Goal: Transaction & Acquisition: Purchase product/service

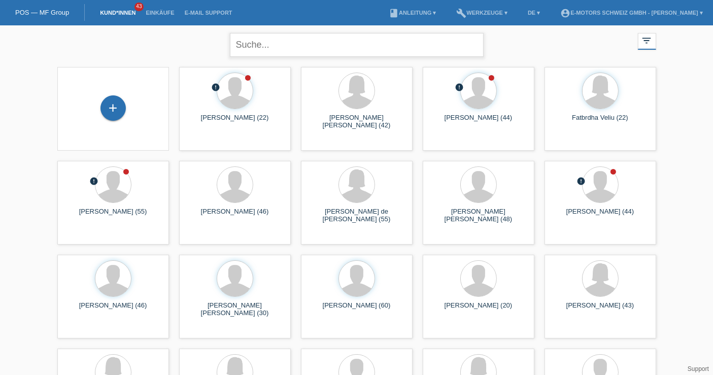
click at [338, 48] on input "text" at bounding box center [357, 45] width 254 height 24
type input "thillais"
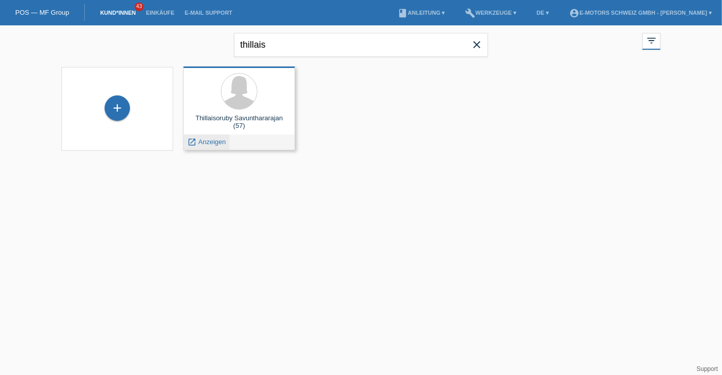
click at [206, 144] on span "Anzeigen" at bounding box center [211, 142] width 27 height 8
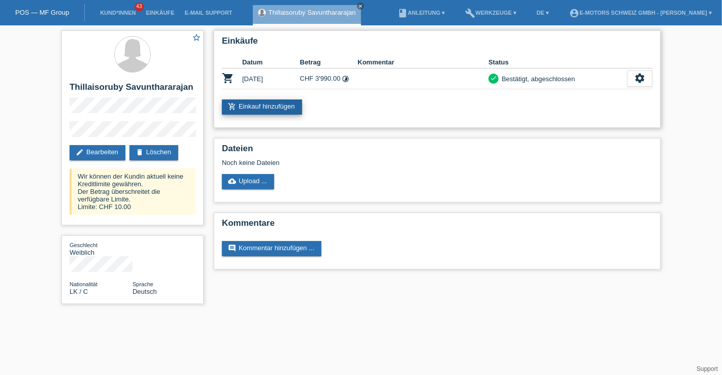
click at [283, 102] on link "add_shopping_cart Einkauf hinzufügen" at bounding box center [262, 106] width 80 height 15
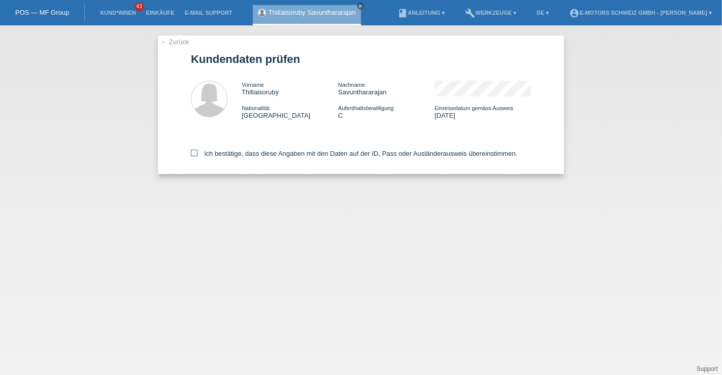
click at [298, 156] on label "Ich bestätige, dass diese Angaben mit den Daten auf der ID, Pass oder Ausländer…" at bounding box center [354, 154] width 326 height 8
click at [197, 156] on input "Ich bestätige, dass diese Angaben mit den Daten auf der ID, Pass oder Ausländer…" at bounding box center [194, 153] width 7 height 7
checkbox input "true"
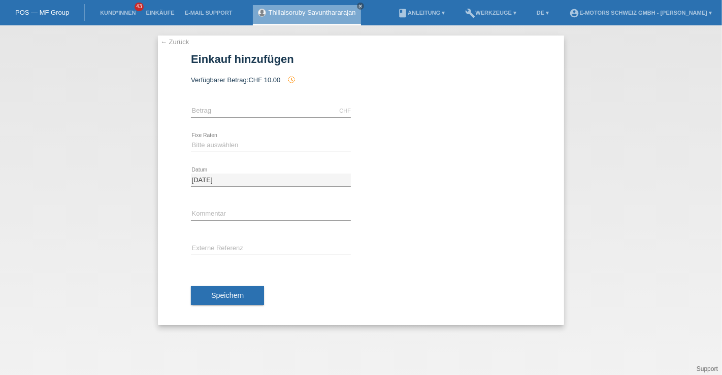
click at [245, 104] on div "CHF error Betrag" at bounding box center [271, 111] width 160 height 35
click at [242, 117] on icon at bounding box center [271, 117] width 160 height 1
click at [232, 111] on input "text" at bounding box center [271, 111] width 160 height 13
type input "10000.00"
click at [215, 140] on select "Bitte auswählen 12 Raten 24 Raten 36 Raten 48 Raten" at bounding box center [271, 145] width 160 height 12
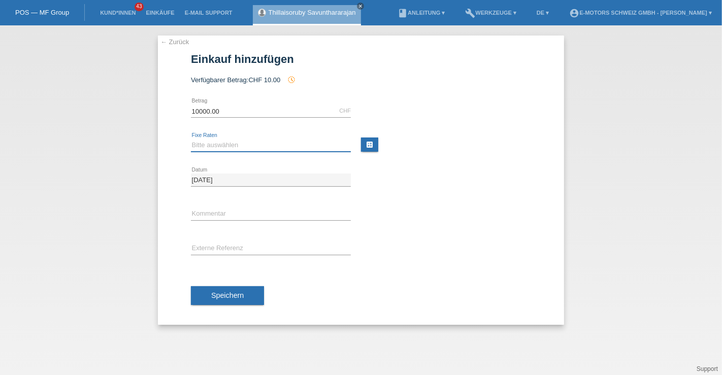
select select "214"
click at [191, 139] on select "Bitte auswählen 12 Raten 24 Raten 36 Raten 48 Raten" at bounding box center [271, 145] width 160 height 12
click at [219, 298] on span "Speichern" at bounding box center [227, 295] width 32 height 8
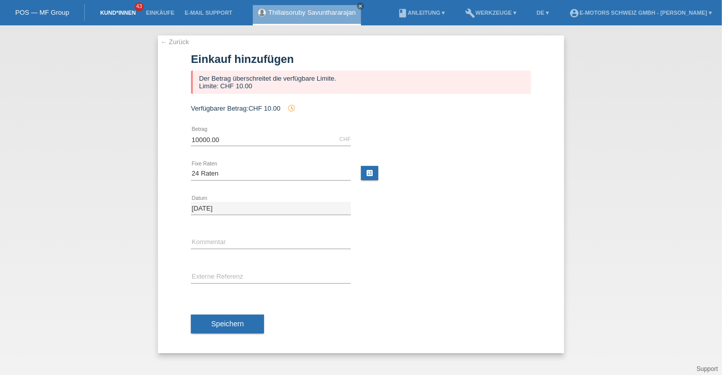
click at [121, 14] on link "Kund*innen" at bounding box center [118, 13] width 46 height 6
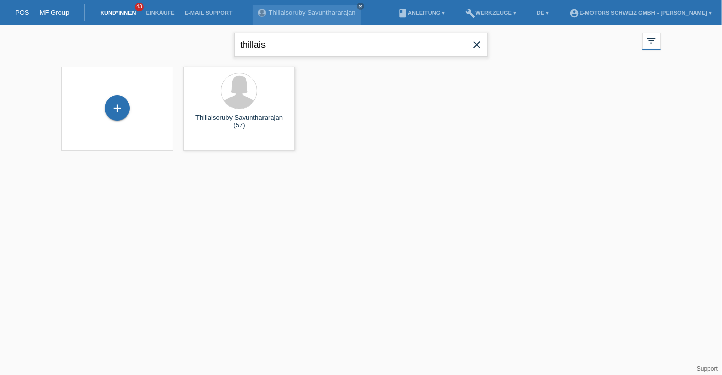
click at [261, 47] on input "thillais" at bounding box center [361, 45] width 254 height 24
type input "savun"
drag, startPoint x: 256, startPoint y: 104, endPoint x: 288, endPoint y: 247, distance: 146.8
click at [288, 163] on html "POS — MF Group Kund*innen 43 Einkäufe E-Mail Support Thillaisoruby Savuntharara…" at bounding box center [361, 81] width 722 height 163
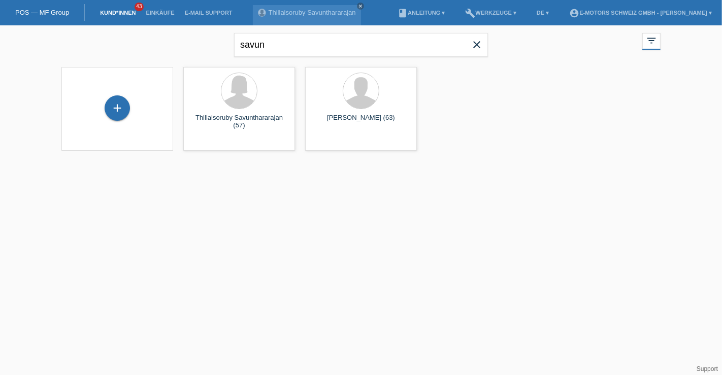
click at [273, 163] on html "POS — MF Group Kund*innen 43 Einkäufe E-Mail Support Thillaisoruby Savuntharara…" at bounding box center [361, 81] width 722 height 163
click at [324, 143] on span "Anzeigen" at bounding box center [333, 142] width 27 height 8
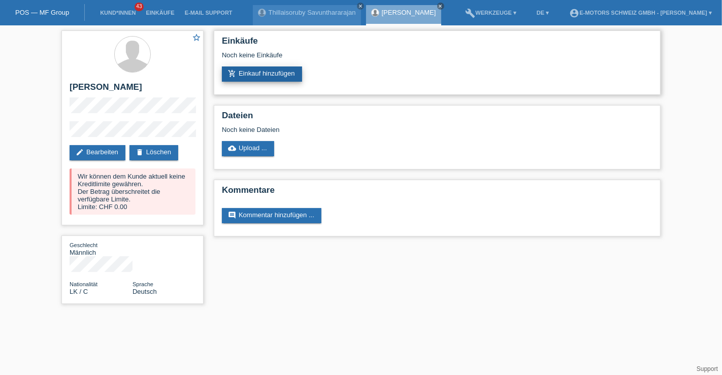
click at [237, 72] on link "add_shopping_cart Einkauf hinzufügen" at bounding box center [262, 73] width 80 height 15
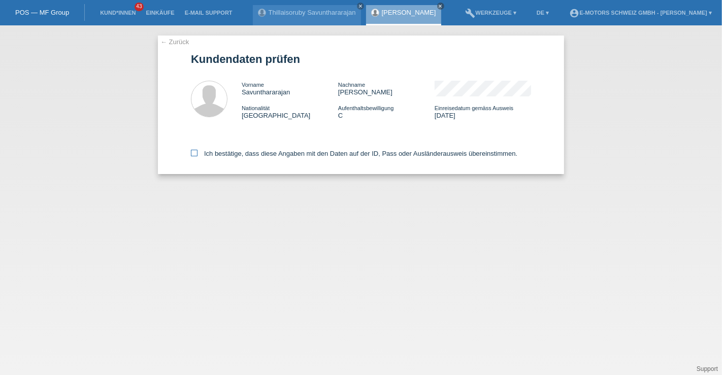
click at [272, 157] on label "Ich bestätige, dass diese Angaben mit den Daten auf der ID, Pass oder Ausländer…" at bounding box center [354, 154] width 326 height 8
click at [197, 156] on input "Ich bestätige, dass diese Angaben mit den Daten auf der ID, Pass oder Ausländer…" at bounding box center [194, 153] width 7 height 7
checkbox input "true"
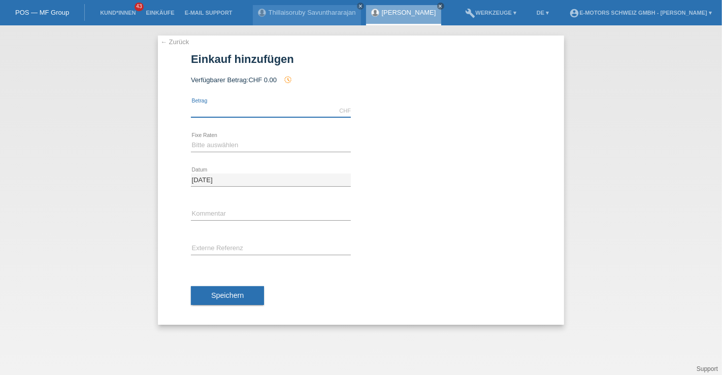
click at [220, 109] on input "text" at bounding box center [271, 111] width 160 height 13
type input "9000.00"
click at [214, 151] on div "Bitte auswählen 12 Raten 24 Raten 36 Raten 48 Raten error Fixe Raten" at bounding box center [271, 145] width 160 height 13
select select "214"
click at [191, 139] on select "Bitte auswählen 12 Raten 24 Raten 36 Raten 48 Raten" at bounding box center [271, 145] width 160 height 12
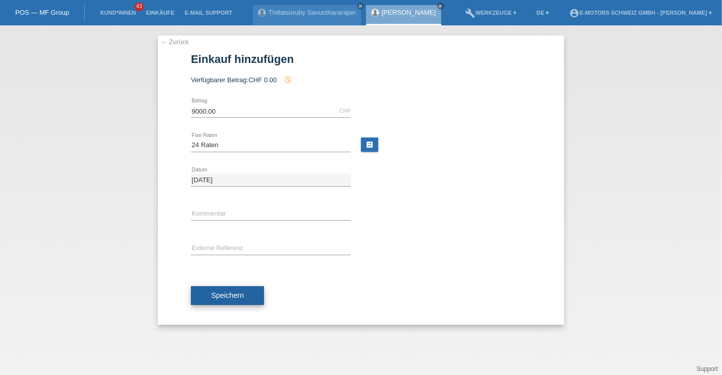
click at [220, 296] on span "Speichern" at bounding box center [227, 295] width 32 height 8
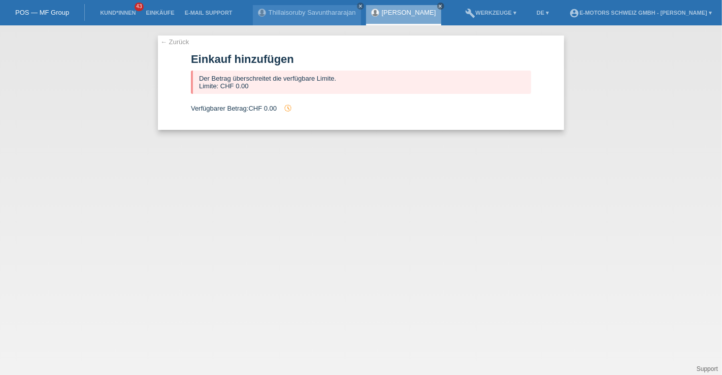
click at [158, 16] on li "Einkäufe" at bounding box center [160, 13] width 39 height 26
click at [158, 11] on link "Einkäufe" at bounding box center [160, 13] width 39 height 6
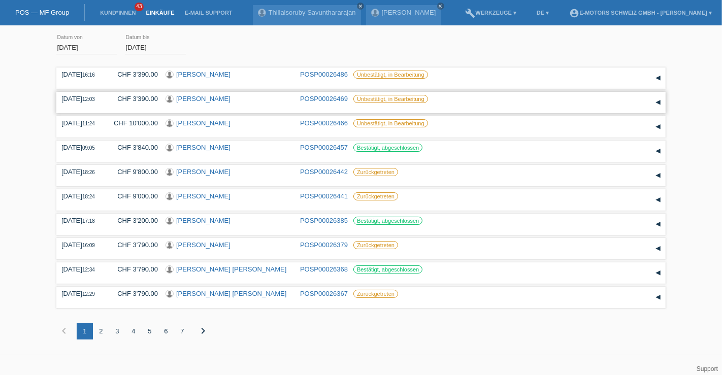
click at [202, 98] on link "[PERSON_NAME]" at bounding box center [203, 99] width 54 height 8
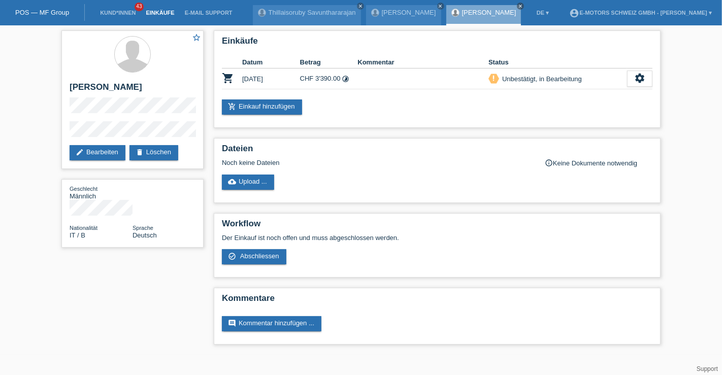
click at [153, 12] on link "Einkäufe" at bounding box center [160, 13] width 39 height 6
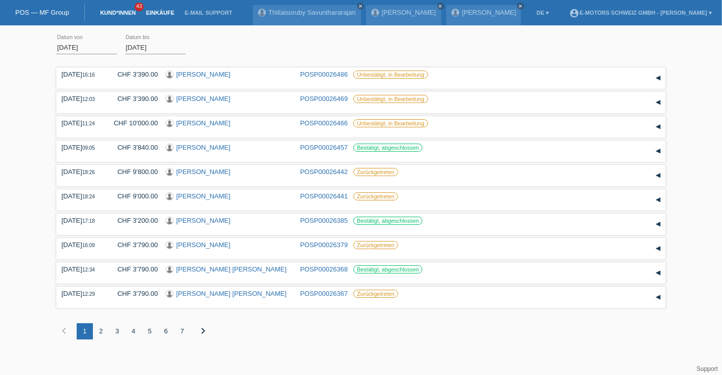
click at [115, 12] on link "Kund*innen" at bounding box center [118, 13] width 46 height 6
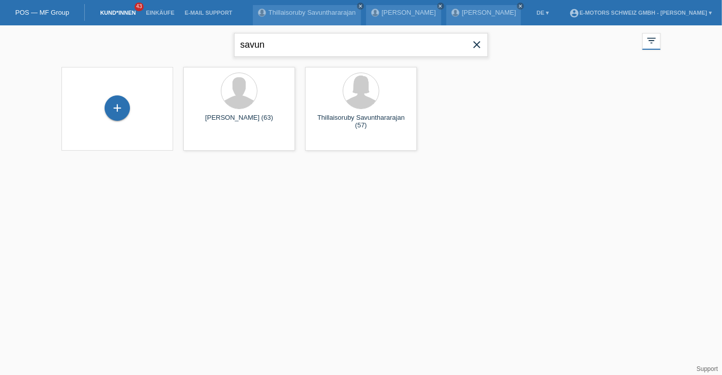
drag, startPoint x: 283, startPoint y: 46, endPoint x: 156, endPoint y: 41, distance: 127.0
click at [156, 41] on div "savun close filter_list view_module Alle Kund*innen anzeigen star Markierte [PE…" at bounding box center [360, 43] width 609 height 37
paste input "[PERSON_NAME]"
type input "[PERSON_NAME]"
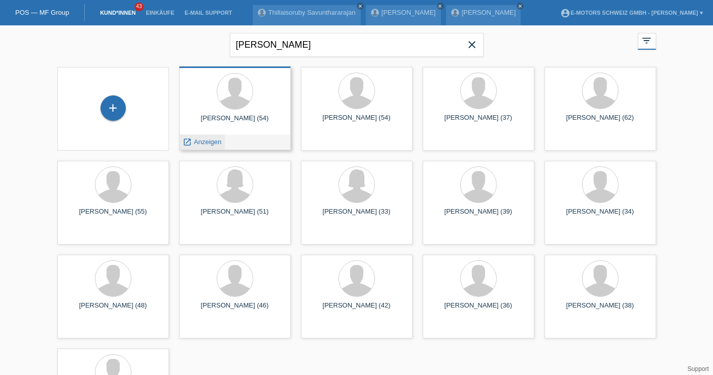
click at [204, 141] on span "Anzeigen" at bounding box center [207, 142] width 27 height 8
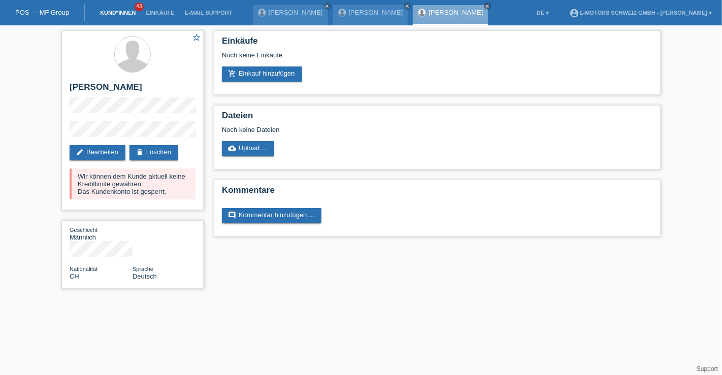
click at [112, 12] on link "Kund*innen" at bounding box center [118, 13] width 46 height 6
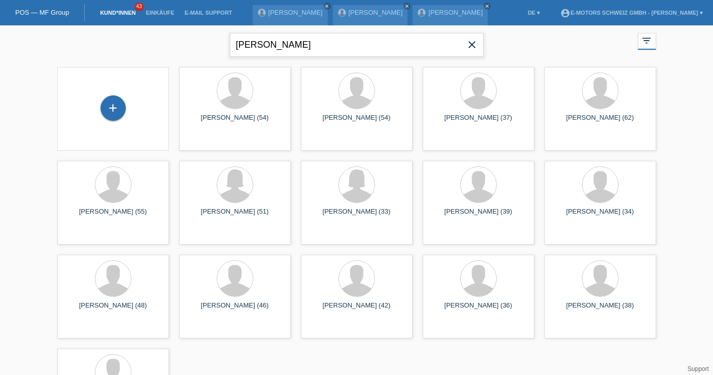
drag, startPoint x: 324, startPoint y: 52, endPoint x: 213, endPoint y: 46, distance: 111.8
click at [213, 46] on div "Daniel Gottschall close filter_list view_module Alle Kund*innen anzeigen star M…" at bounding box center [356, 43] width 609 height 37
type input "arben"
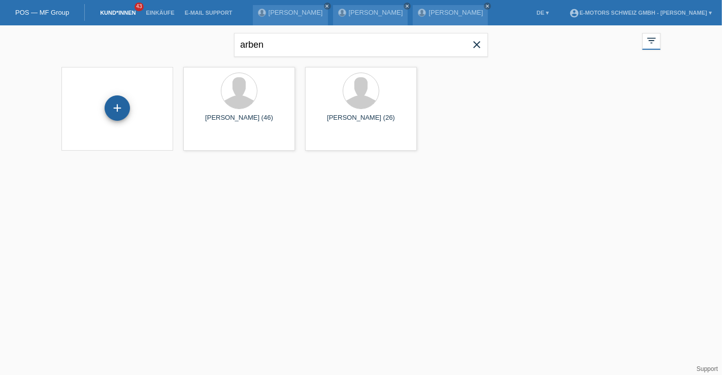
click at [116, 118] on div "+" at bounding box center [117, 107] width 25 height 25
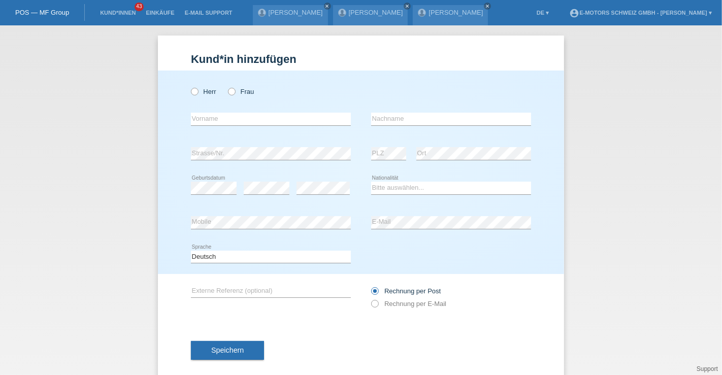
click at [195, 96] on div "Herr Frau" at bounding box center [271, 91] width 160 height 21
click at [189, 86] on icon at bounding box center [189, 86] width 0 height 0
click at [194, 92] on input "Herr" at bounding box center [194, 91] width 7 height 7
radio input "true"
click at [280, 123] on input "text" at bounding box center [271, 119] width 160 height 13
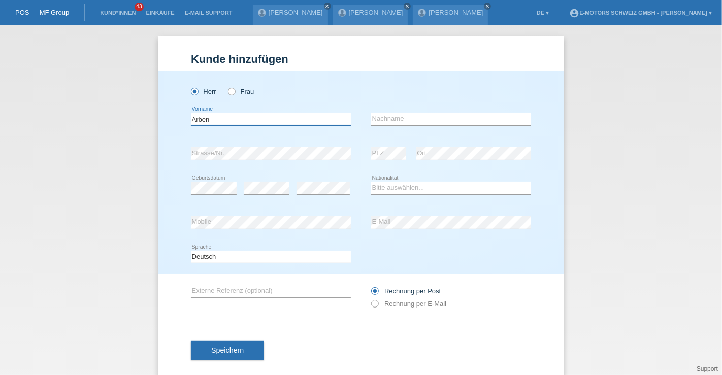
type input "Arben"
type input "Miftari"
click at [389, 186] on select "Bitte auswählen... Schweiz Deutschland Liechtenstein Österreich ------------ Af…" at bounding box center [451, 188] width 160 height 12
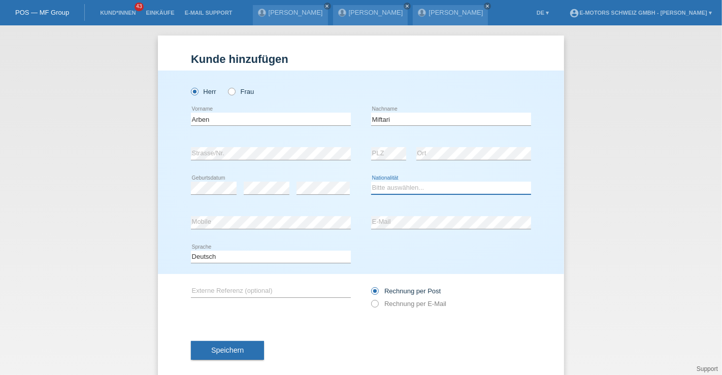
select select "MK"
click at [371, 182] on select "Bitte auswählen... Schweiz Deutschland Liechtenstein Österreich ------------ Af…" at bounding box center [451, 188] width 160 height 12
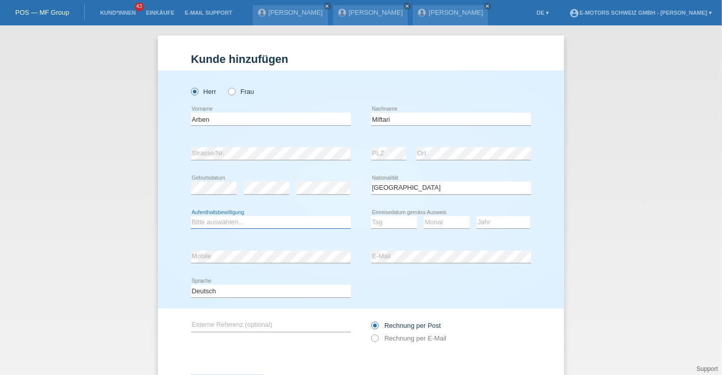
click at [257, 224] on select "Bitte auswählen... C B B - Flüchtlingsstatus Andere" at bounding box center [271, 222] width 160 height 12
select select "C"
click at [191, 216] on select "Bitte auswählen... C B B - Flüchtlingsstatus Andere" at bounding box center [271, 222] width 160 height 12
click at [202, 178] on div "error Geburtsdatum" at bounding box center [214, 188] width 46 height 35
click at [386, 223] on select "Tag 01 02 03 04 05 06 07 08 09 10 11" at bounding box center [394, 222] width 46 height 12
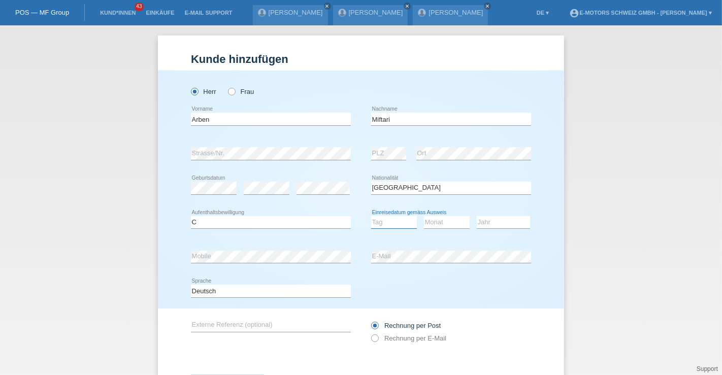
click at [387, 224] on select "Tag 01 02 03 04 05 06 07 08 09 10 11" at bounding box center [394, 222] width 46 height 12
select select "10"
click at [371, 216] on select "Tag 01 02 03 04 05 06 07 08 09 10 11" at bounding box center [394, 222] width 46 height 12
click at [441, 228] on div "Monat 01 02 03 04 05 06 07 08 09 10 11 12 error" at bounding box center [447, 223] width 46 height 35
click at [441, 221] on select "Monat 01 02 03 04 05 06 07 08 09 10 11" at bounding box center [447, 222] width 46 height 12
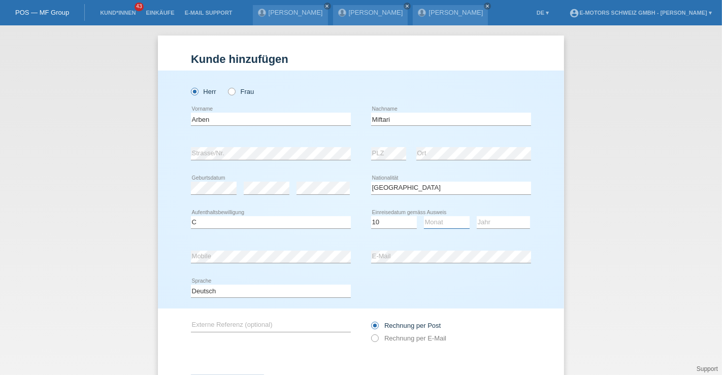
select select "04"
click at [424, 216] on select "Monat 01 02 03 04 05 06 07 08 09 10 11" at bounding box center [447, 222] width 46 height 12
click at [497, 220] on select "Jahr 2025 2024 2023 2022 2021 2020 2019 2018 2017 2016 2015 2014 2013 2012 2011…" at bounding box center [503, 222] width 53 height 12
select select "2004"
click at [477, 216] on select "Jahr 2025 2024 2023 2022 2021 2020 2019 2018 2017 2016 2015 2014 2013 2012 2011…" at bounding box center [503, 222] width 53 height 12
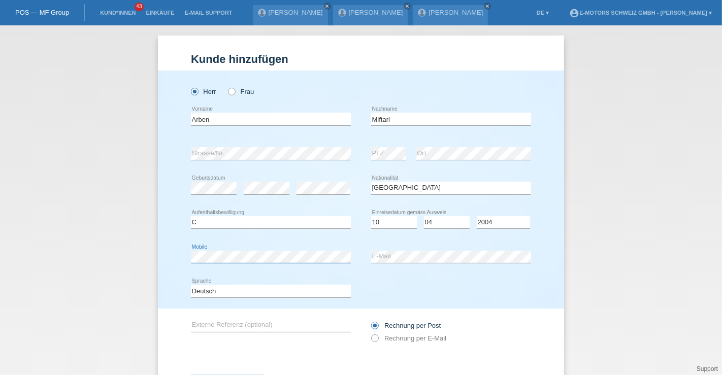
click at [151, 256] on div "Kund*in hinzufügen Kunde hinzufügen Kundin hinzufügen Herr Frau Arben error Vor…" at bounding box center [361, 200] width 722 height 350
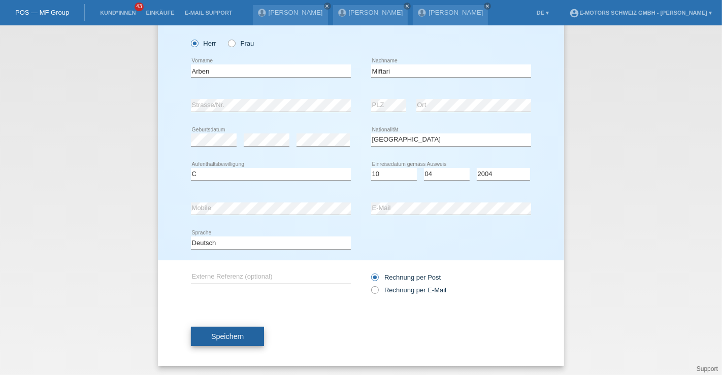
click at [243, 340] on button "Speichern" at bounding box center [227, 336] width 73 height 19
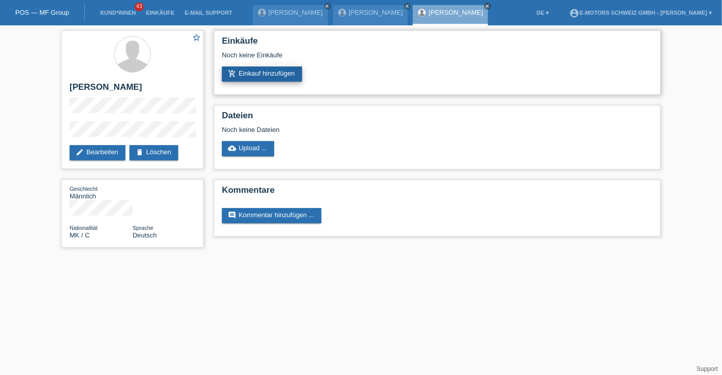
click at [250, 68] on link "add_shopping_cart Einkauf hinzufügen" at bounding box center [262, 73] width 80 height 15
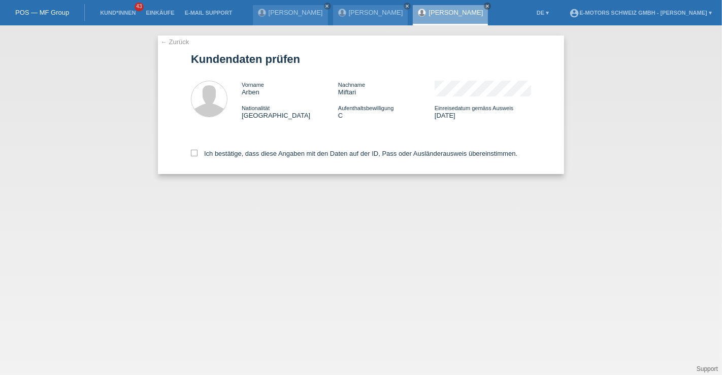
click at [238, 163] on div "Ich bestätige, dass diese Angaben mit den Daten auf der ID, Pass oder Ausländer…" at bounding box center [361, 151] width 340 height 45
click at [238, 156] on label "Ich bestätige, dass diese Angaben mit den Daten auf der ID, Pass oder Ausländer…" at bounding box center [354, 154] width 326 height 8
click at [197, 156] on input "Ich bestätige, dass diese Angaben mit den Daten auf der ID, Pass oder Ausländer…" at bounding box center [194, 153] width 7 height 7
checkbox input "true"
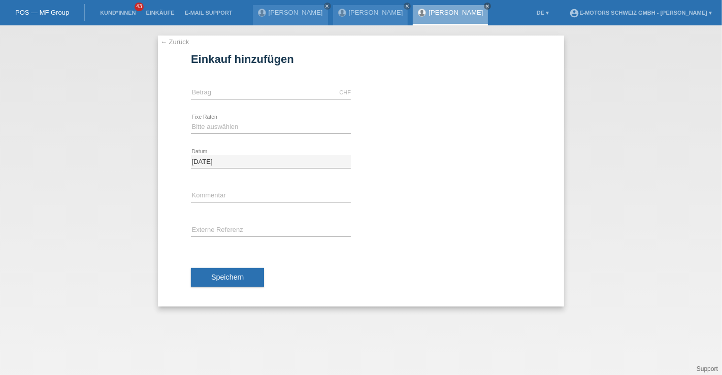
click at [230, 85] on div "CHF error [GEOGRAPHIC_DATA]" at bounding box center [271, 93] width 160 height 35
click at [230, 91] on input "text" at bounding box center [271, 92] width 160 height 13
type input "9000.00"
click at [251, 125] on select "Bitte auswählen 12 Raten 24 Raten 36 Raten 48 Raten" at bounding box center [271, 127] width 160 height 12
select select "214"
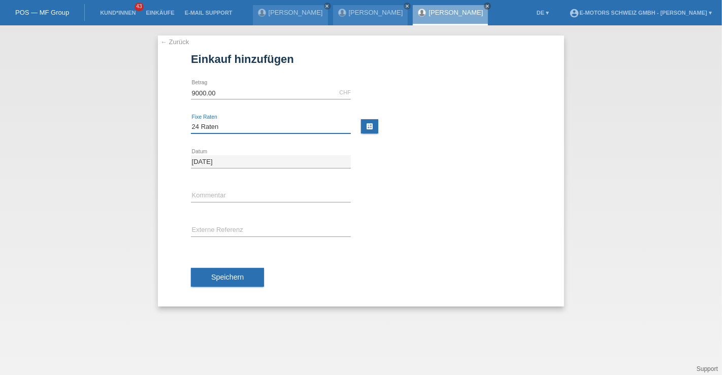
click at [191, 121] on select "Bitte auswählen 12 Raten 24 Raten 36 Raten 48 Raten" at bounding box center [271, 127] width 160 height 12
click at [224, 280] on span "Speichern" at bounding box center [227, 277] width 32 height 8
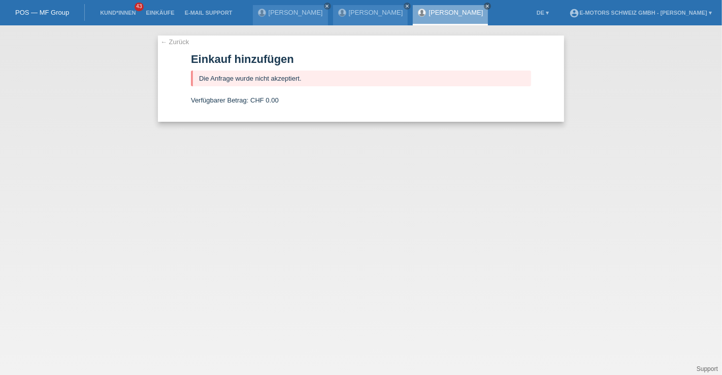
click at [448, 7] on div "[PERSON_NAME] close" at bounding box center [450, 15] width 75 height 20
click at [447, 14] on link "[PERSON_NAME]" at bounding box center [455, 13] width 54 height 8
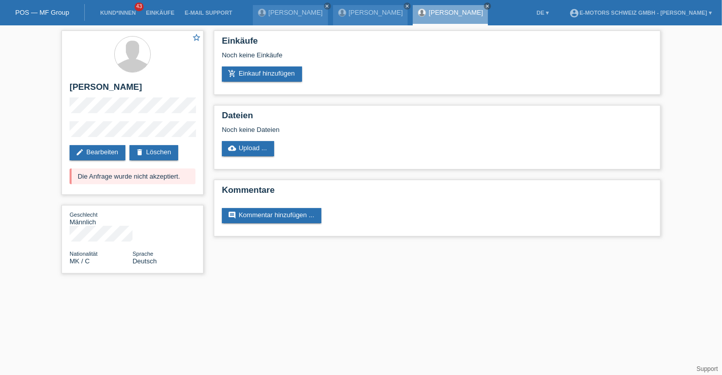
click at [152, 9] on li "Einkäufe" at bounding box center [160, 13] width 39 height 26
click at [152, 12] on link "Einkäufe" at bounding box center [160, 13] width 39 height 6
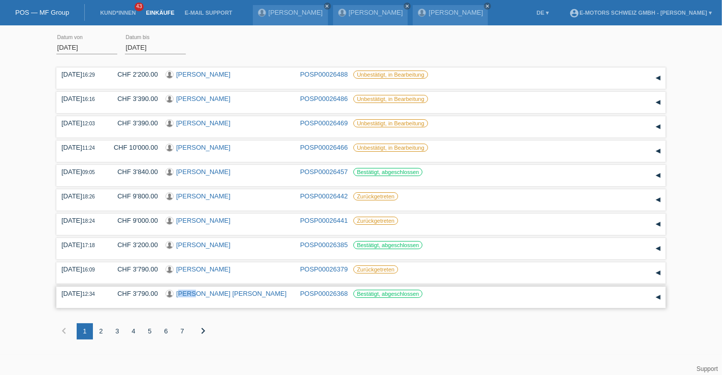
drag, startPoint x: 190, startPoint y: 291, endPoint x: 181, endPoint y: 305, distance: 16.2
click at [181, 305] on div "[DATE] 16:29 CHF 2'200.00 [PERSON_NAME] POSP00026488 Reservation" at bounding box center [360, 210] width 609 height 290
click at [163, 314] on div "[DATE] 16:29 CHF 2'200.00 [PERSON_NAME] POSP00026488 Reservation" at bounding box center [360, 210] width 609 height 290
click at [196, 297] on link "[PERSON_NAME] [PERSON_NAME]" at bounding box center [231, 294] width 110 height 8
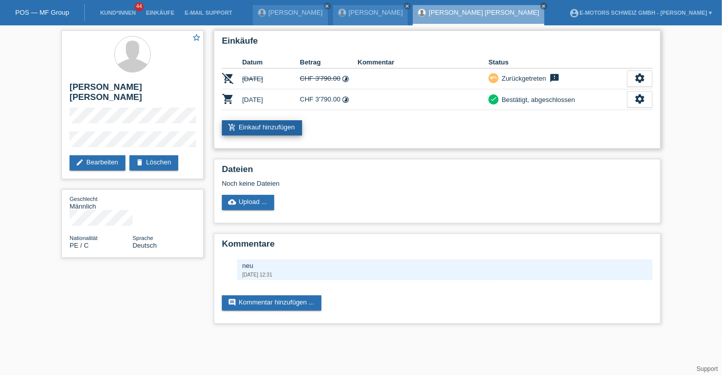
click at [240, 132] on link "add_shopping_cart Einkauf hinzufügen" at bounding box center [262, 127] width 80 height 15
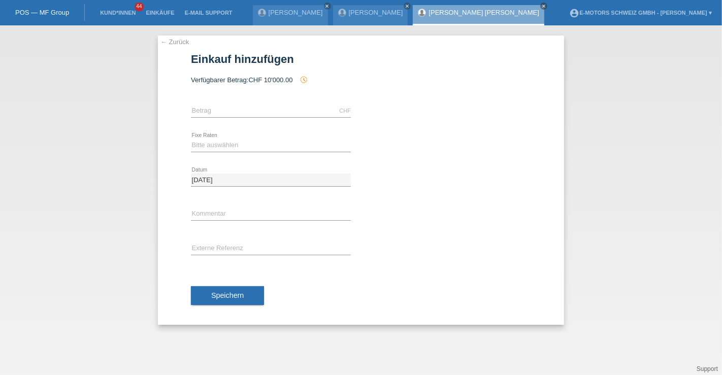
click at [436, 11] on link "[PERSON_NAME] [PERSON_NAME]" at bounding box center [483, 13] width 110 height 8
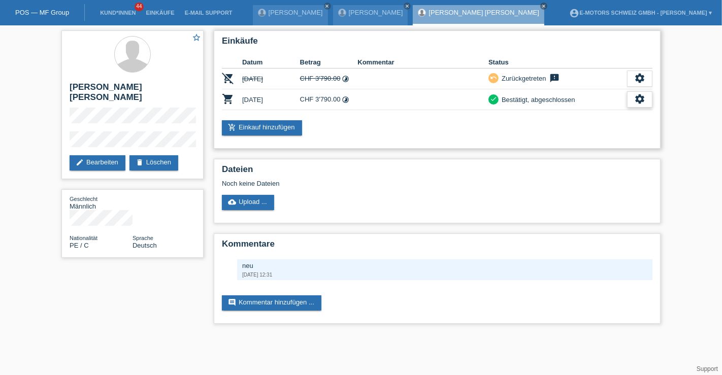
click at [635, 102] on icon "settings" at bounding box center [639, 98] width 11 height 11
click at [641, 89] on td "settings fullscreen Anzeigen description AGB herunterladen get_app" at bounding box center [639, 99] width 25 height 21
click at [632, 99] on div "settings" at bounding box center [639, 99] width 25 height 16
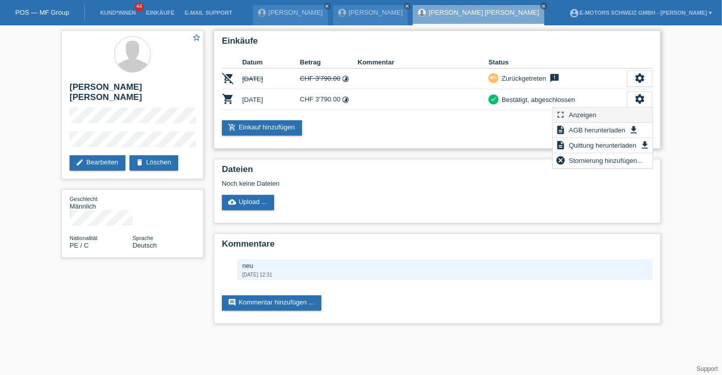
click at [605, 121] on div "fullscreen Anzeigen" at bounding box center [602, 115] width 99 height 15
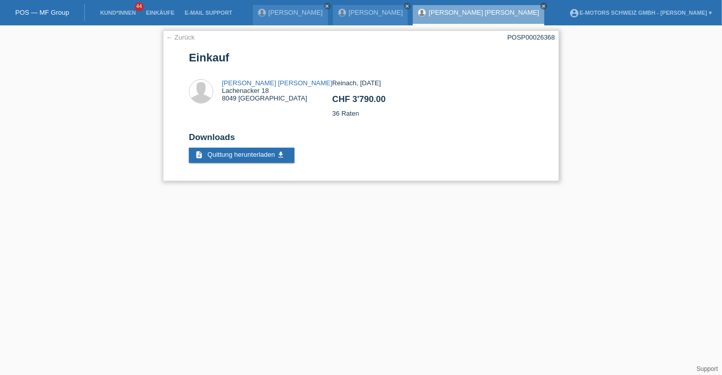
click at [185, 39] on link "← Zurück" at bounding box center [180, 38] width 28 height 8
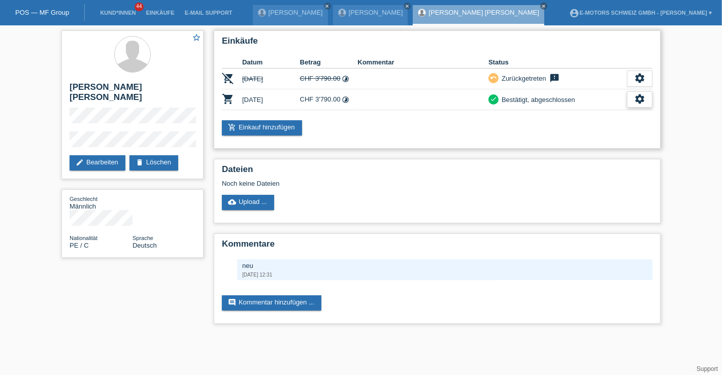
click at [636, 95] on icon "settings" at bounding box center [639, 98] width 11 height 11
click at [454, 109] on td at bounding box center [422, 99] width 131 height 21
click at [158, 14] on link "Einkäufe" at bounding box center [160, 13] width 39 height 6
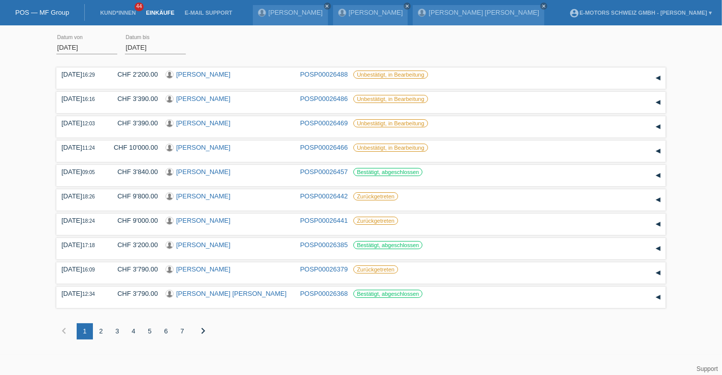
click at [100, 337] on div "2" at bounding box center [101, 331] width 16 height 16
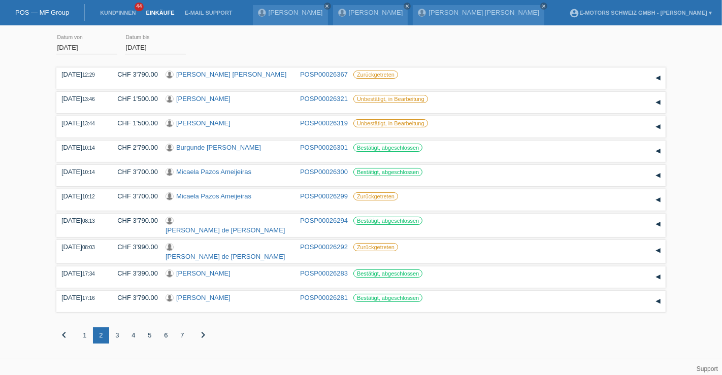
click at [117, 333] on div "3" at bounding box center [117, 335] width 16 height 16
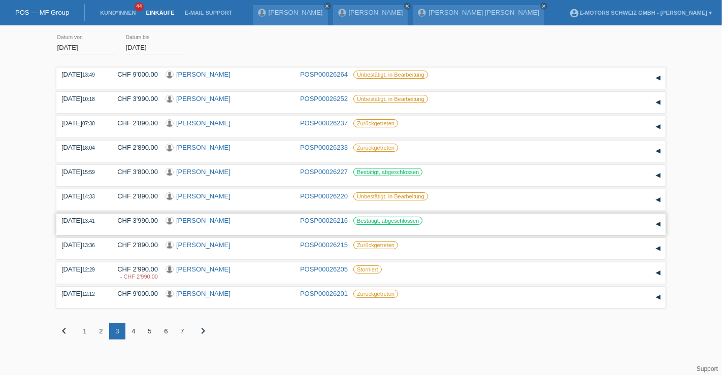
click at [195, 224] on link "Barzan Ramadhan Ali Ali" at bounding box center [203, 221] width 54 height 8
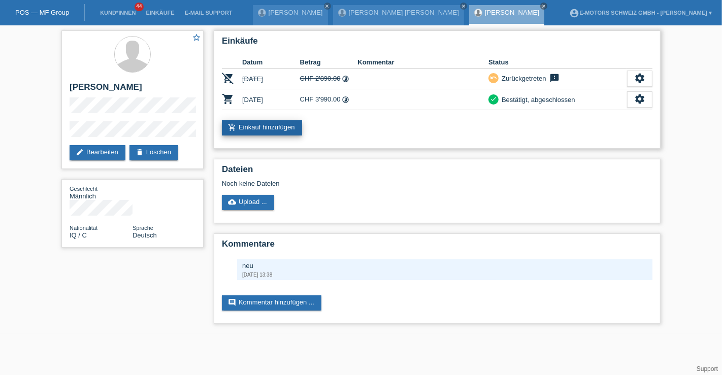
click at [263, 127] on link "add_shopping_cart Einkauf hinzufügen" at bounding box center [262, 127] width 80 height 15
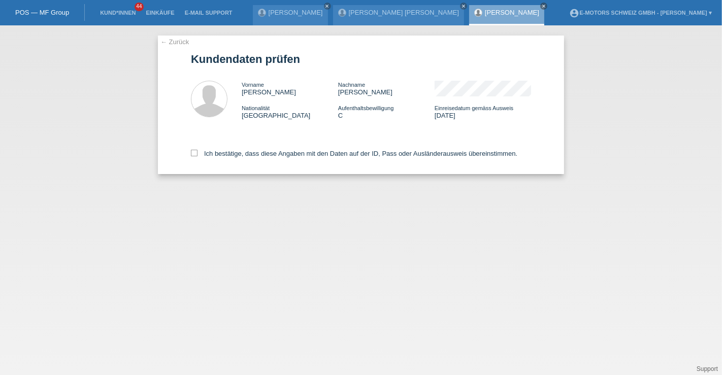
click at [275, 161] on div "Ich bestätige, dass diese Angaben mit den Daten auf der ID, Pass oder Ausländer…" at bounding box center [361, 151] width 340 height 45
click at [275, 157] on label "Ich bestätige, dass diese Angaben mit den Daten auf der ID, Pass oder Ausländer…" at bounding box center [354, 154] width 326 height 8
click at [197, 156] on input "Ich bestätige, dass diese Angaben mit den Daten auf der ID, Pass oder Ausländer…" at bounding box center [194, 153] width 7 height 7
checkbox input "true"
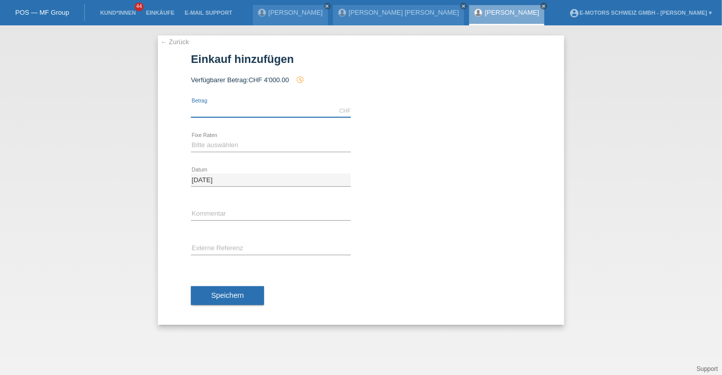
click at [283, 109] on input "text" at bounding box center [271, 111] width 160 height 13
type input "2890.00"
click at [261, 154] on div "Bitte auswählen 12 Raten 24 Raten 36 Raten 48 Raten error Fixe Raten" at bounding box center [271, 145] width 160 height 35
click at [258, 151] on div "Bitte auswählen 12 Raten 24 Raten 36 Raten 48 Raten error Fixe Raten" at bounding box center [271, 145] width 160 height 13
select select "214"
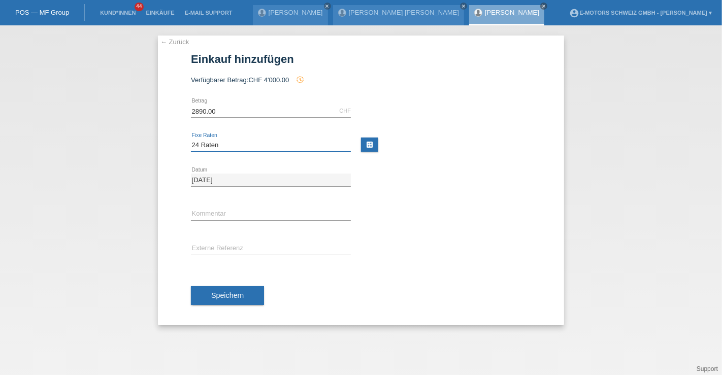
click at [191, 139] on select "Bitte auswählen 12 Raten 24 Raten 36 Raten 48 Raten" at bounding box center [271, 145] width 160 height 12
click at [226, 293] on span "Speichern" at bounding box center [227, 295] width 32 height 8
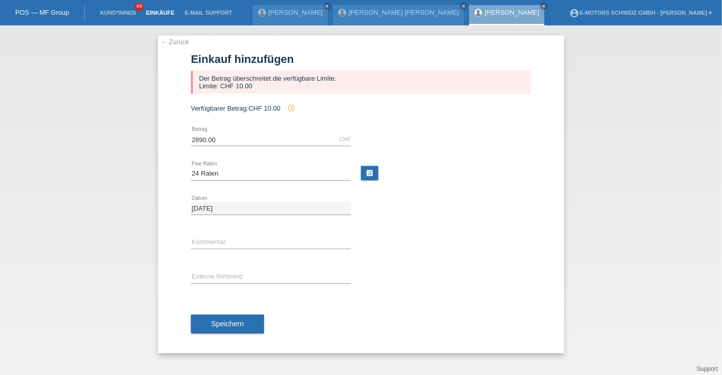
click at [161, 14] on link "Einkäufe" at bounding box center [160, 13] width 39 height 6
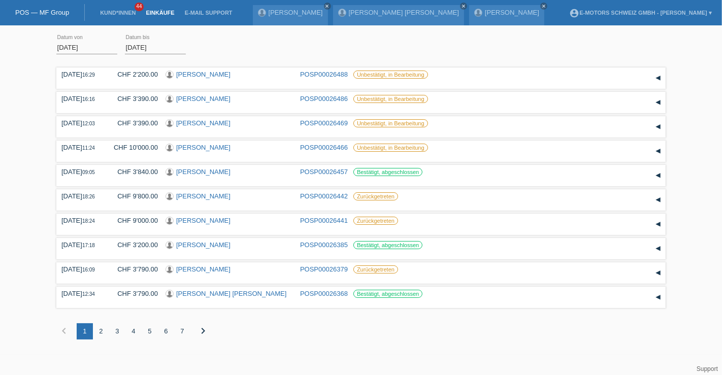
click at [104, 335] on div "2" at bounding box center [101, 331] width 16 height 16
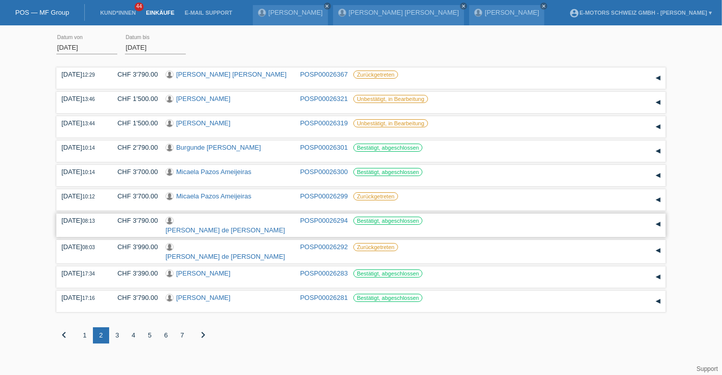
click at [225, 226] on link "Maria Celeste Oliveira de Jesus" at bounding box center [225, 230] width 120 height 8
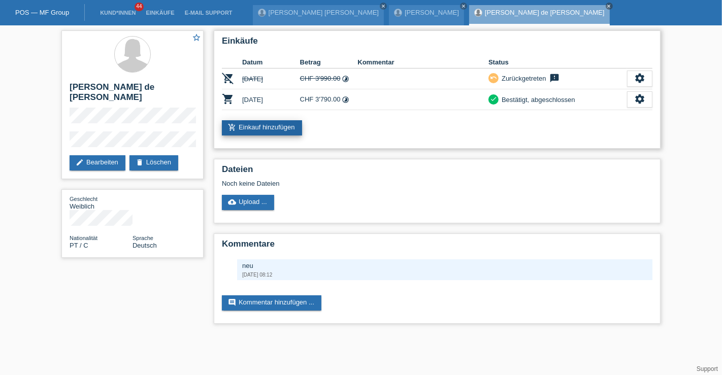
click at [243, 128] on link "add_shopping_cart Einkauf hinzufügen" at bounding box center [262, 127] width 80 height 15
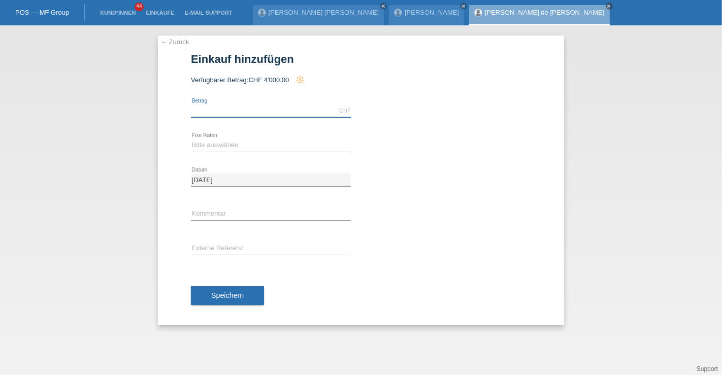
click at [245, 110] on input "text" at bounding box center [271, 111] width 160 height 13
type input "2890.00"
click at [251, 143] on select "Bitte auswählen 12 Raten 24 Raten 36 Raten 48 Raten" at bounding box center [271, 145] width 160 height 12
select select "214"
click at [191, 139] on select "Bitte auswählen 12 Raten 24 Raten 36 Raten 48 Raten" at bounding box center [271, 145] width 160 height 12
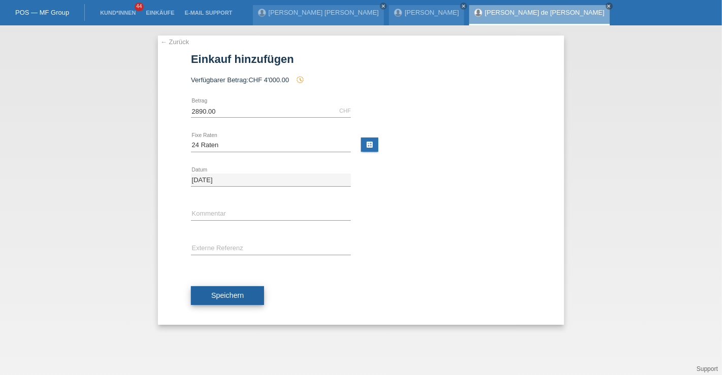
click at [223, 290] on button "Speichern" at bounding box center [227, 295] width 73 height 19
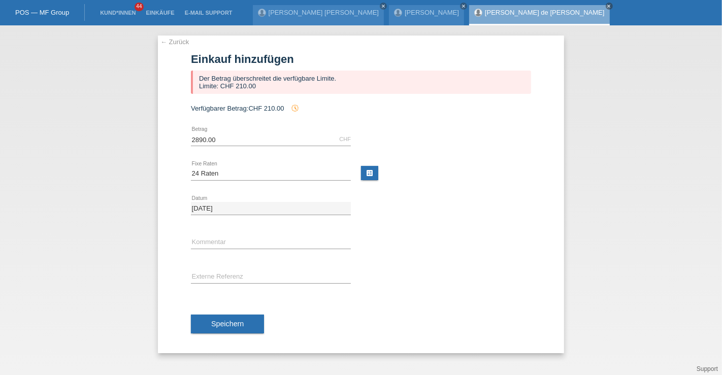
click at [151, 17] on li "Einkäufe" at bounding box center [160, 13] width 39 height 26
click at [155, 14] on link "Einkäufe" at bounding box center [160, 13] width 39 height 6
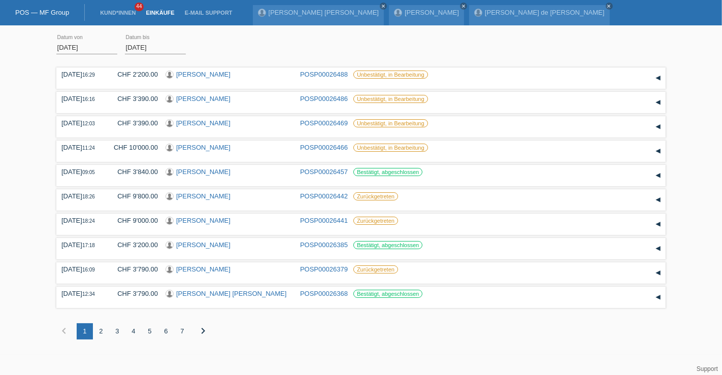
click at [116, 329] on div "3" at bounding box center [117, 331] width 16 height 16
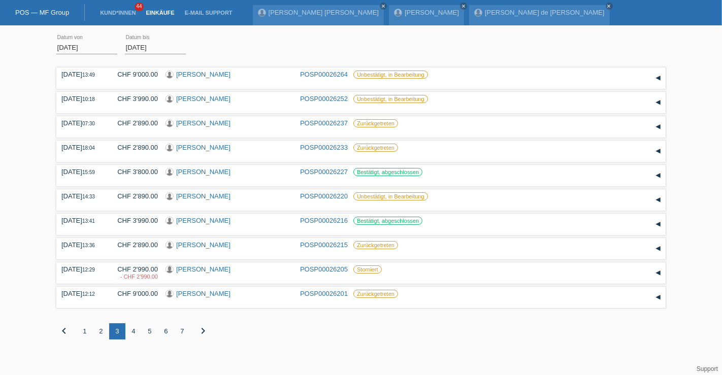
click at [132, 336] on div "4" at bounding box center [133, 331] width 16 height 16
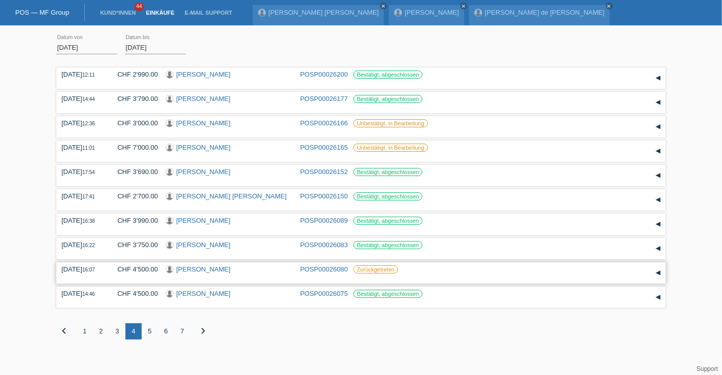
click at [180, 275] on div "[PERSON_NAME]" at bounding box center [228, 270] width 127 height 10
click at [186, 147] on link "[PERSON_NAME]" at bounding box center [203, 148] width 54 height 8
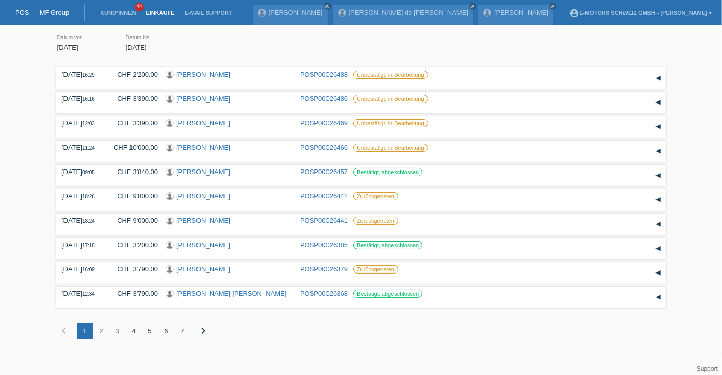
click at [131, 336] on div "4" at bounding box center [133, 331] width 16 height 16
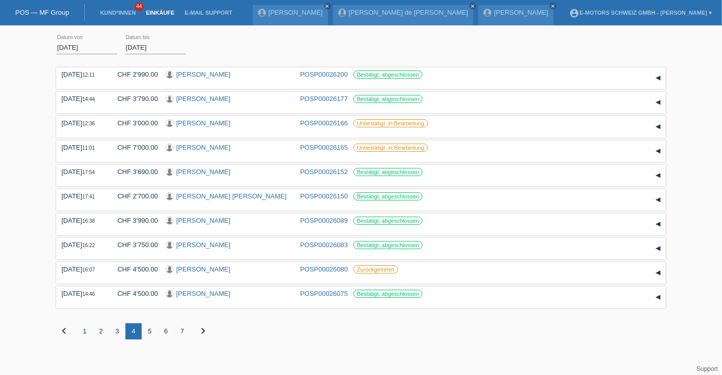
click at [149, 340] on div "5" at bounding box center [150, 331] width 16 height 16
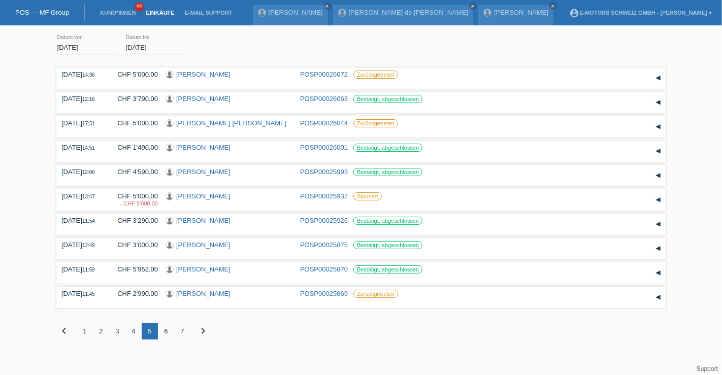
click at [133, 337] on div "4" at bounding box center [133, 331] width 16 height 16
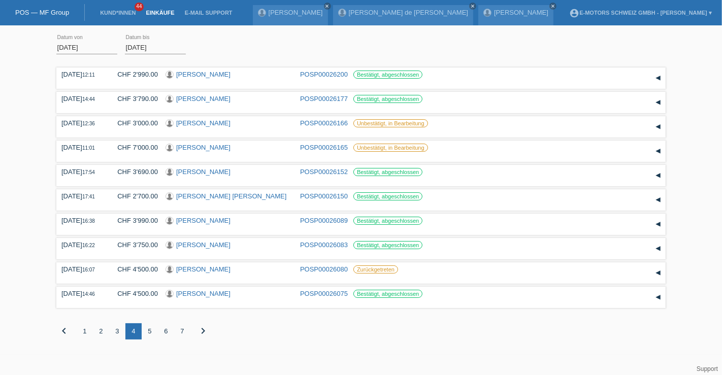
click at [149, 339] on div "5" at bounding box center [150, 331] width 16 height 16
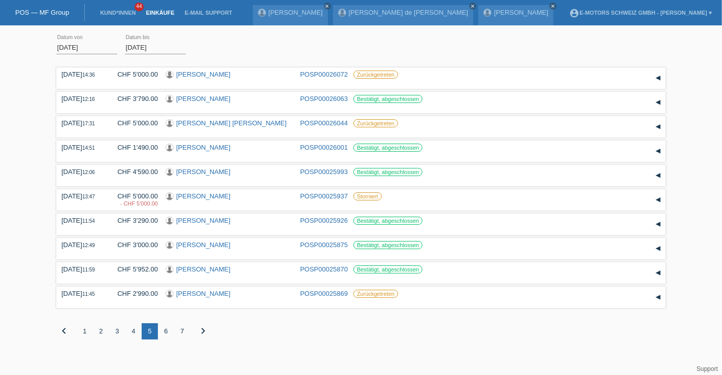
click at [162, 336] on div "6" at bounding box center [166, 331] width 16 height 16
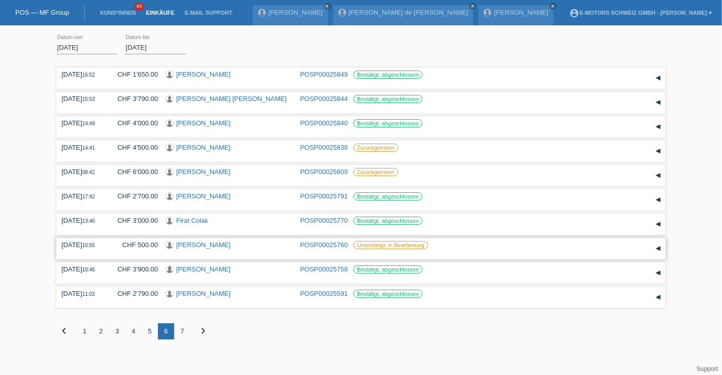
click at [197, 249] on link "[PERSON_NAME]" at bounding box center [203, 245] width 54 height 8
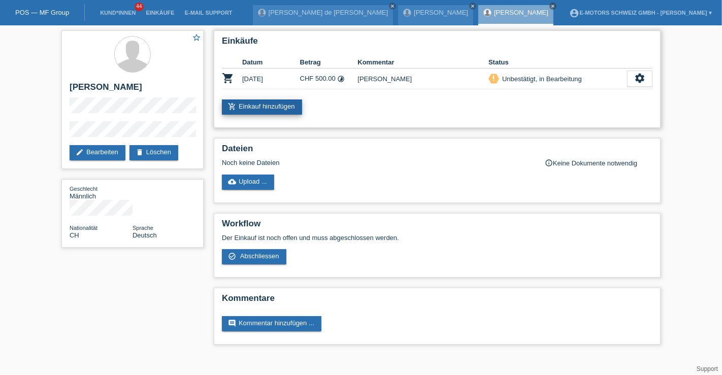
click at [262, 109] on link "add_shopping_cart Einkauf hinzufügen" at bounding box center [262, 106] width 80 height 15
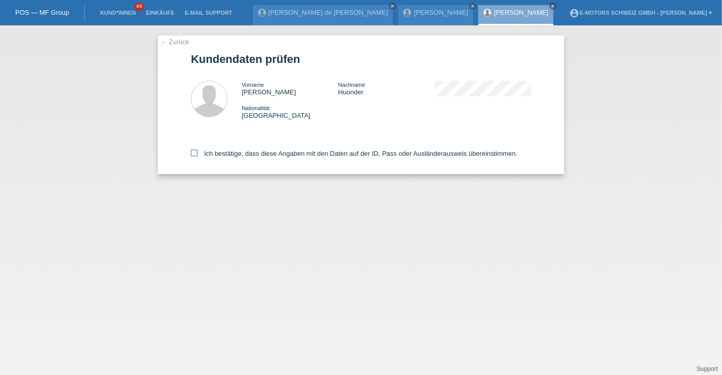
click at [261, 154] on label "Ich bestätige, dass diese Angaben mit den Daten auf der ID, Pass oder Ausländer…" at bounding box center [354, 154] width 326 height 8
click at [197, 154] on input "Ich bestätige, dass diese Angaben mit den Daten auf der ID, Pass oder Ausländer…" at bounding box center [194, 153] width 7 height 7
checkbox input "true"
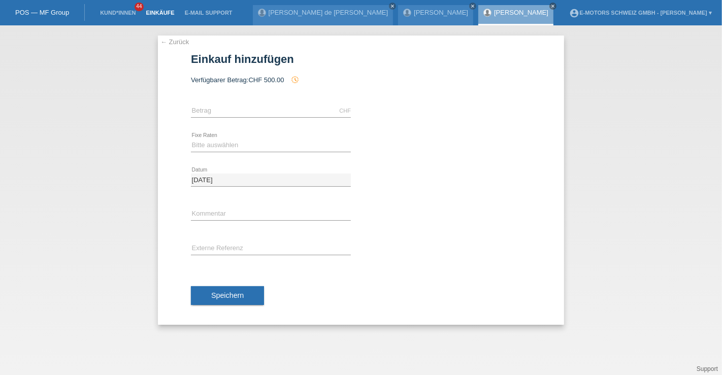
click at [160, 13] on link "Einkäufe" at bounding box center [160, 13] width 39 height 6
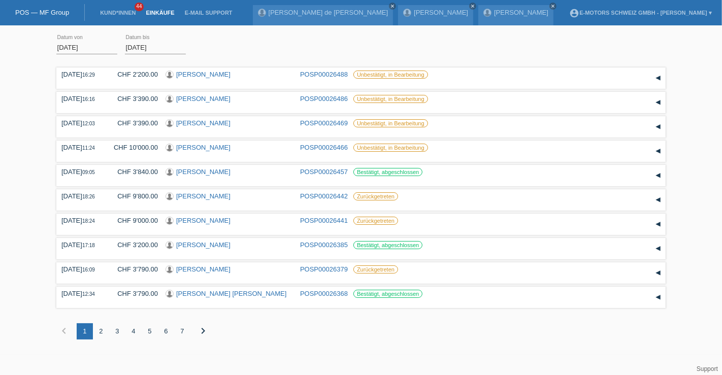
click at [164, 336] on div "6" at bounding box center [166, 331] width 16 height 16
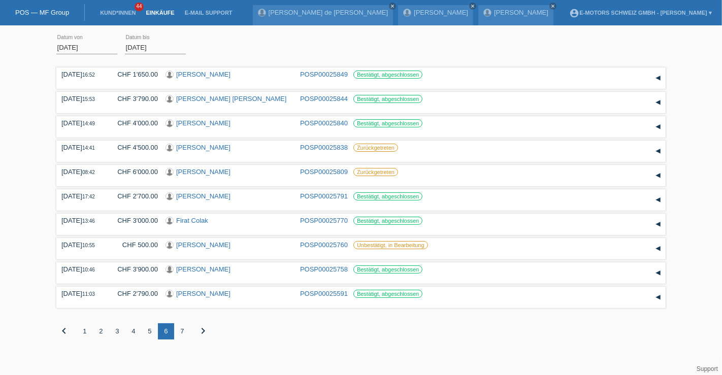
click at [186, 334] on div "7" at bounding box center [182, 331] width 16 height 16
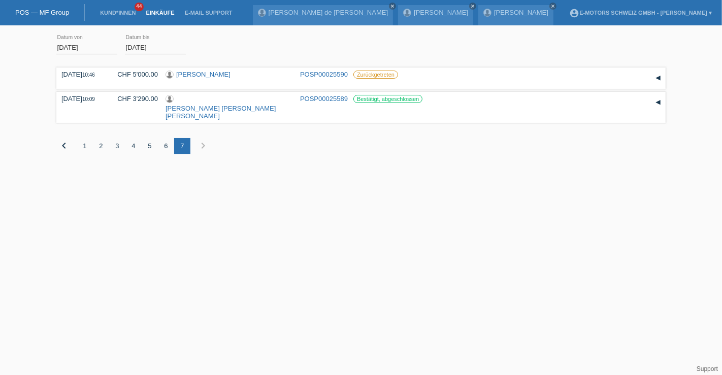
click at [176, 170] on html "POS — MF Group Kund*innen 44 Einkäufe E-Mail Support Maria Celeste Oliveira de …" at bounding box center [361, 85] width 722 height 170
click at [161, 138] on div "6" at bounding box center [166, 146] width 16 height 16
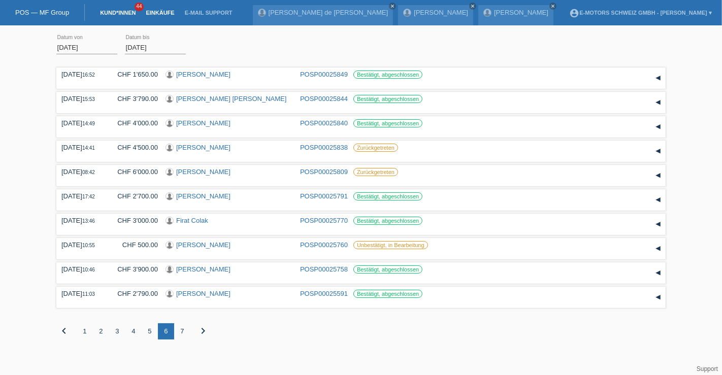
click at [125, 15] on link "Kund*innen" at bounding box center [118, 13] width 46 height 6
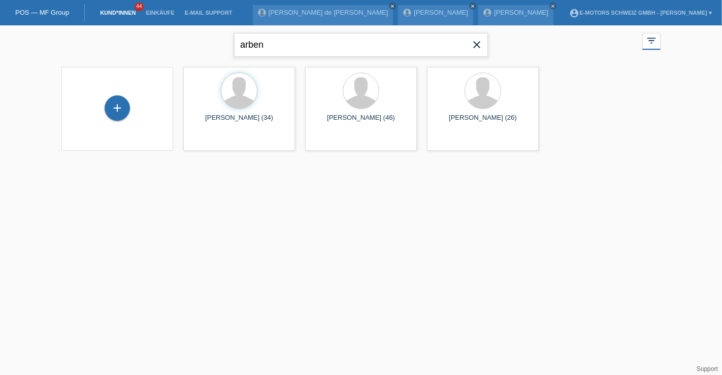
drag, startPoint x: 311, startPoint y: 46, endPoint x: 190, endPoint y: 43, distance: 120.8
click at [190, 43] on div "[PERSON_NAME] close filter_list view_module Alle Kund*innen anzeigen star Marki…" at bounding box center [360, 43] width 609 height 37
click at [481, 48] on icon "close" at bounding box center [477, 45] width 12 height 12
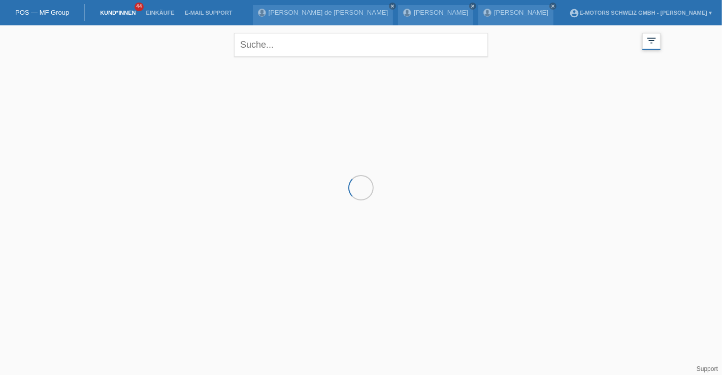
click at [647, 38] on icon "filter_list" at bounding box center [651, 40] width 11 height 11
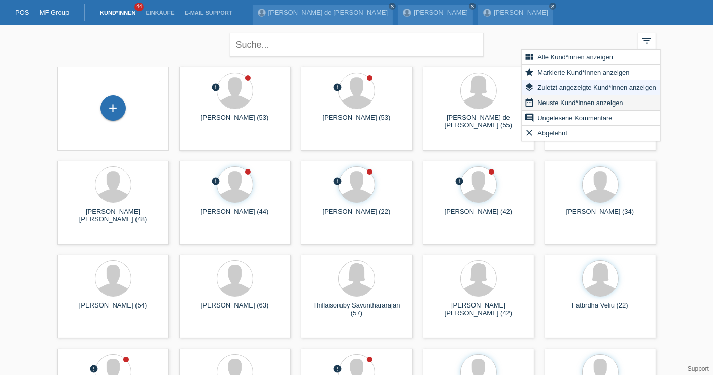
click at [577, 103] on span "Neuste Kund*innen anzeigen" at bounding box center [580, 102] width 88 height 12
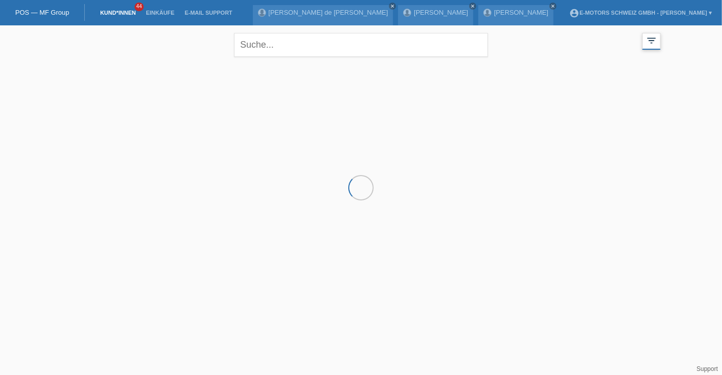
click at [652, 42] on icon "filter_list" at bounding box center [651, 40] width 11 height 11
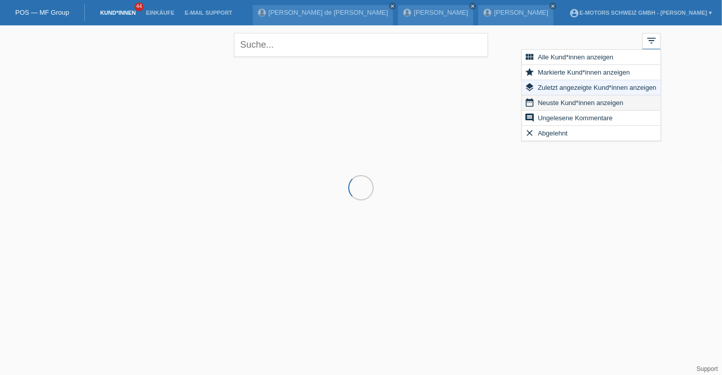
click at [568, 104] on span "Neuste Kund*innen anzeigen" at bounding box center [580, 102] width 88 height 12
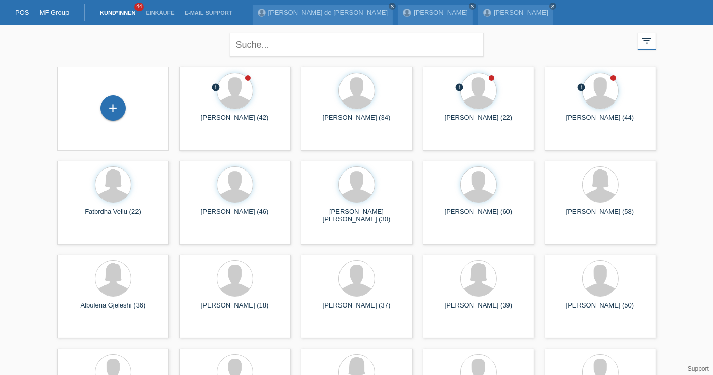
click at [539, 40] on div "close filter_list view_module Alle Kund*innen anzeigen star Markierte Kund*inne…" at bounding box center [356, 43] width 609 height 37
click at [262, 44] on input "text" at bounding box center [357, 45] width 254 height 24
type input "mannino"
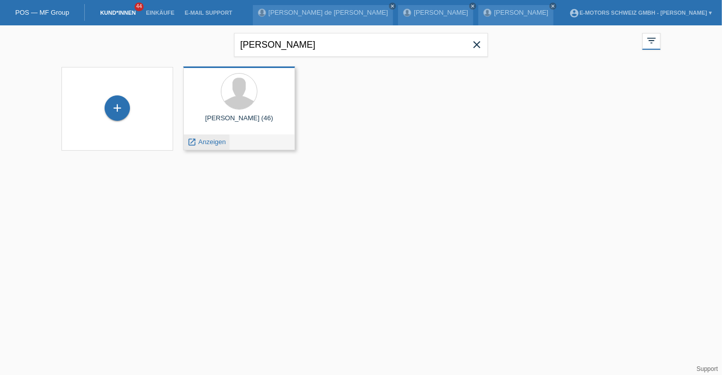
click at [211, 146] on div "launch Anzeigen" at bounding box center [207, 142] width 46 height 15
click at [209, 143] on span "Anzeigen" at bounding box center [211, 142] width 27 height 8
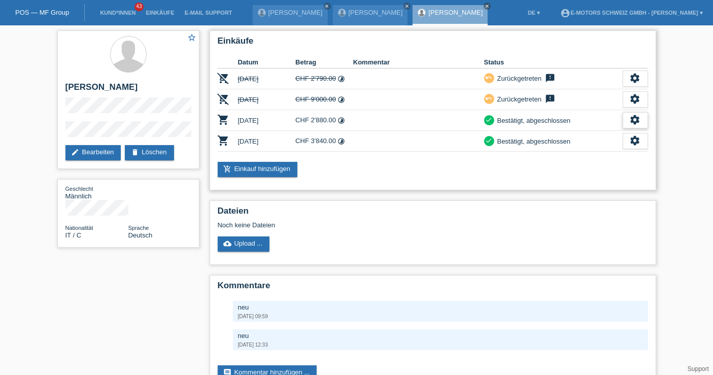
click at [638, 122] on icon "settings" at bounding box center [635, 119] width 11 height 11
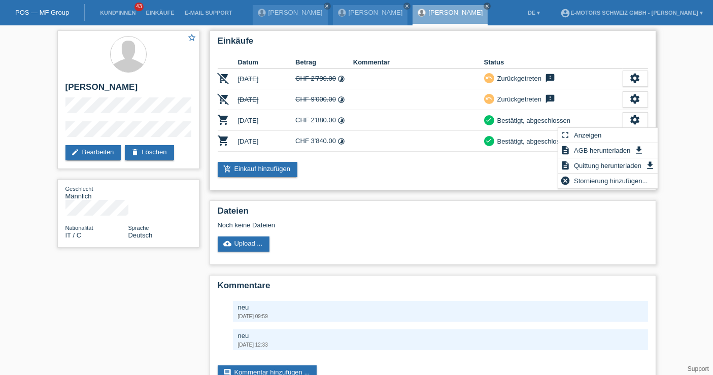
click at [539, 158] on div "Einkäufe Datum Betrag Kommentar Status remove_shopping_cart [DATE] CHF 2'790.00…" at bounding box center [433, 110] width 447 height 160
click at [528, 182] on div "Einkäufe Datum Betrag Kommentar Status remove_shopping_cart [DATE] CHF 2'790.00…" at bounding box center [433, 110] width 447 height 160
click at [676, 93] on div "star_border [PERSON_NAME] edit Bearbeiten delete Löschen Geschlecht Männlich Na…" at bounding box center [356, 214] width 713 height 379
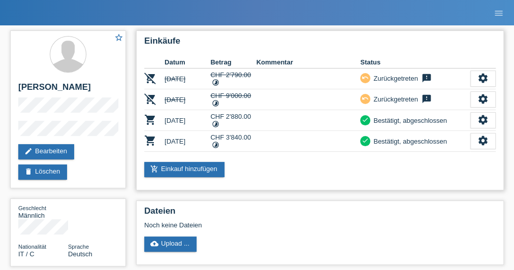
drag, startPoint x: 700, startPoint y: 0, endPoint x: 329, endPoint y: 153, distance: 401.9
click at [329, 153] on div "Einkäufe Datum Betrag Kommentar Status remove_shopping_cart [DATE] CHF 2'790.00…" at bounding box center [319, 110] width 367 height 160
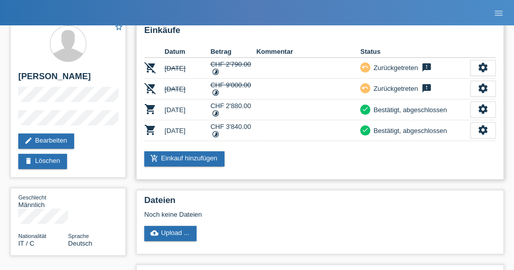
scroll to position [10, 0]
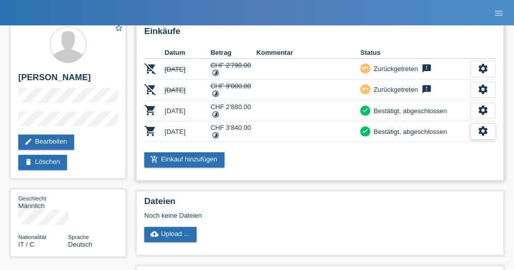
click at [487, 127] on icon "settings" at bounding box center [482, 130] width 11 height 11
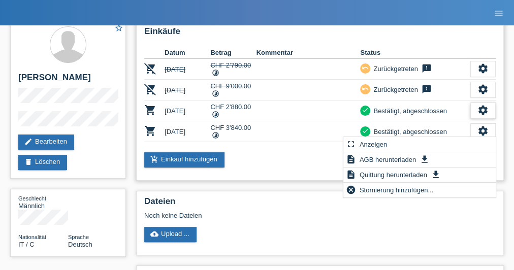
click at [478, 106] on icon "settings" at bounding box center [482, 110] width 11 height 11
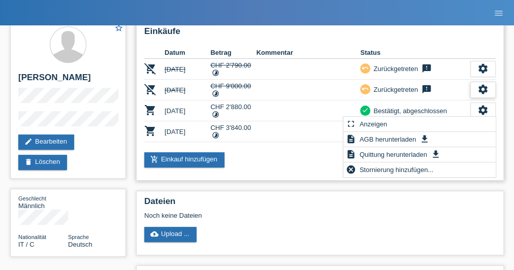
click at [482, 82] on div "settings" at bounding box center [482, 90] width 25 height 16
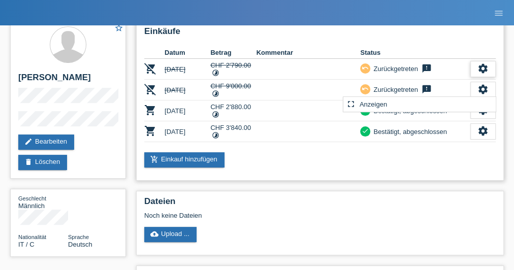
click at [482, 69] on icon "settings" at bounding box center [482, 68] width 11 height 11
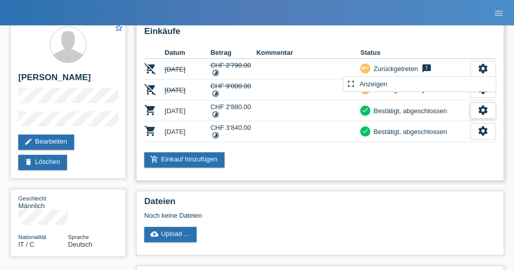
click at [484, 108] on icon "settings" at bounding box center [482, 110] width 11 height 11
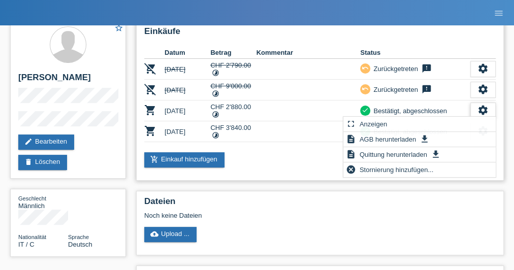
click at [488, 109] on icon "settings" at bounding box center [482, 110] width 11 height 11
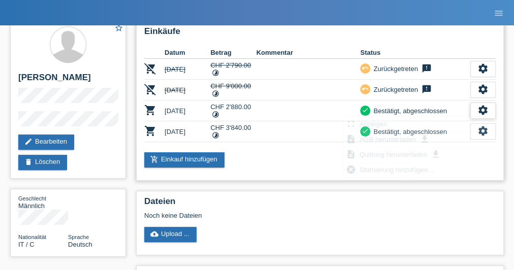
click at [488, 109] on icon "settings" at bounding box center [482, 110] width 11 height 11
click at [482, 105] on icon "settings" at bounding box center [482, 110] width 11 height 11
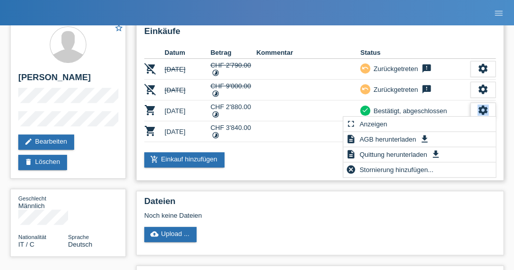
click at [482, 105] on icon "settings" at bounding box center [482, 110] width 11 height 11
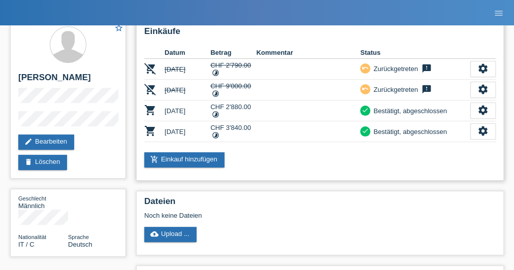
click at [436, 106] on div "Bestätigt, abgeschlossen" at bounding box center [408, 111] width 77 height 11
click at [470, 90] on div "undo Zurückgetreten feedback neu" at bounding box center [415, 90] width 110 height 12
click at [475, 90] on div "settings" at bounding box center [482, 90] width 25 height 16
click at [481, 87] on icon "settings" at bounding box center [482, 89] width 11 height 11
click at [484, 109] on icon "settings" at bounding box center [482, 110] width 11 height 11
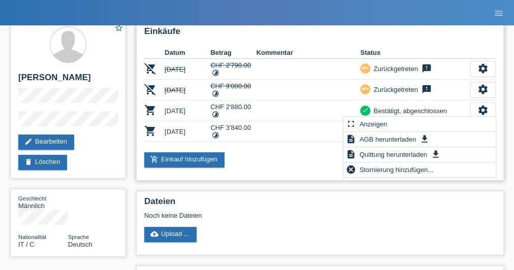
click at [294, 175] on div "Einkäufe Datum Betrag Kommentar Status remove_shopping_cart [DATE] CHF 2'790.00…" at bounding box center [319, 101] width 367 height 160
click at [291, 162] on div "add_shopping_cart Einkauf hinzufügen" at bounding box center [319, 159] width 351 height 15
click at [285, 133] on td at bounding box center [308, 131] width 104 height 21
click at [424, 96] on td "undo Zurückgetreten feedback neu" at bounding box center [415, 90] width 110 height 21
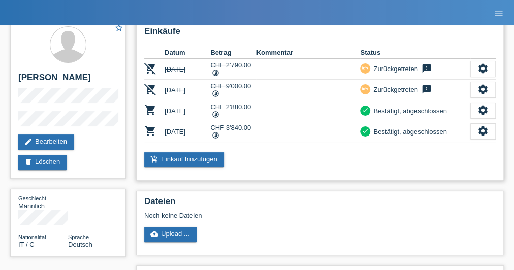
scroll to position [0, 0]
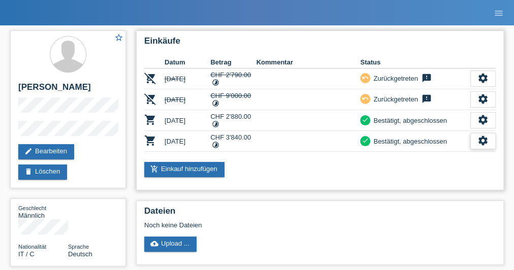
click at [477, 140] on icon "settings" at bounding box center [482, 140] width 11 height 11
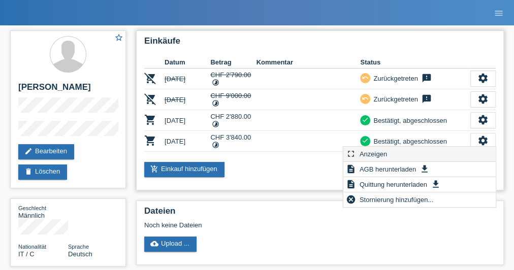
click at [396, 155] on div "fullscreen Anzeigen" at bounding box center [419, 154] width 152 height 15
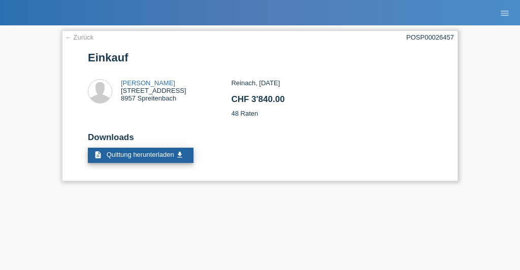
click at [135, 154] on span "Quittung herunterladen" at bounding box center [141, 155] width 68 height 8
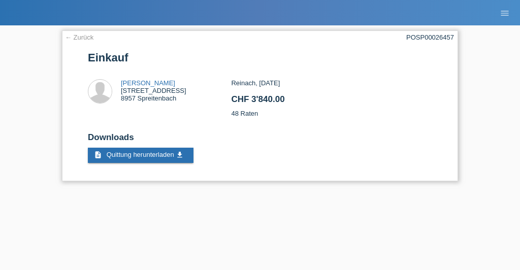
click at [81, 37] on link "← Zurück" at bounding box center [79, 38] width 28 height 8
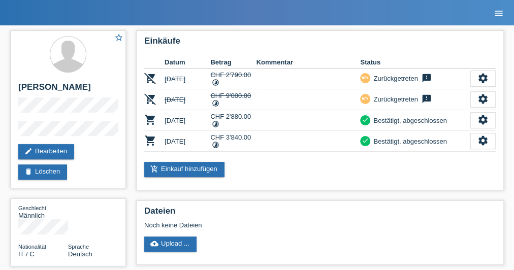
click at [496, 14] on icon "menu" at bounding box center [498, 13] width 10 height 10
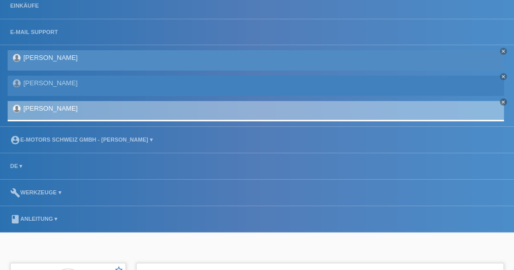
scroll to position [81, 0]
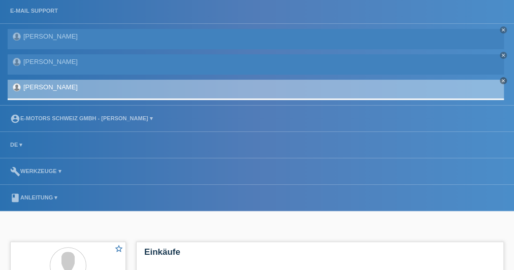
click at [45, 174] on li "build Werkzeuge ▾" at bounding box center [257, 171] width 514 height 26
click at [45, 169] on link "build Werkzeuge ▾" at bounding box center [35, 171] width 61 height 6
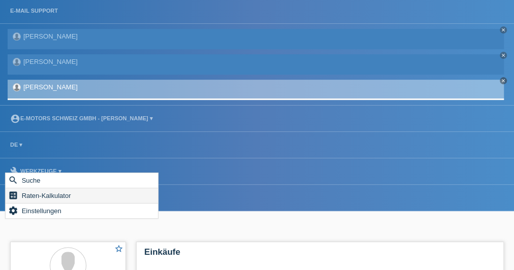
click at [45, 195] on span "Raten-Kalkulator" at bounding box center [46, 195] width 52 height 12
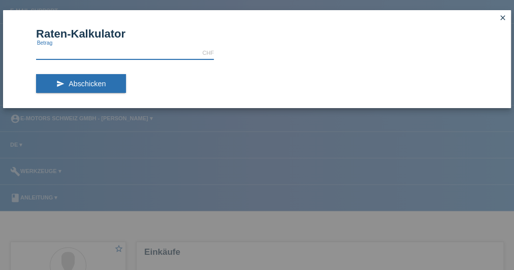
click at [89, 57] on input "text" at bounding box center [125, 53] width 178 height 13
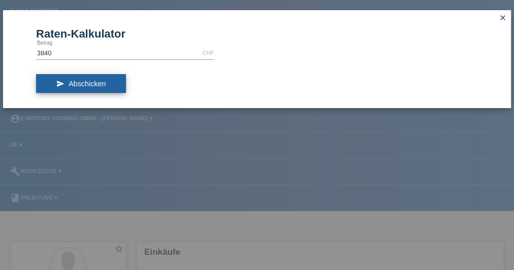
type input "3840.00"
click at [62, 78] on button "send Abschicken" at bounding box center [81, 83] width 90 height 19
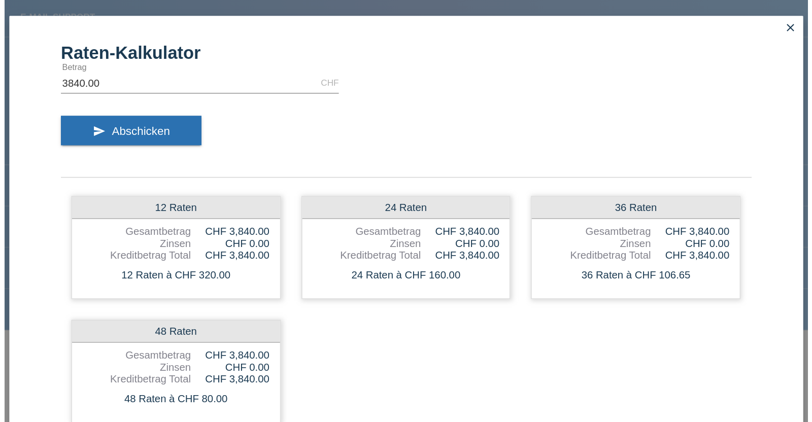
scroll to position [0, 0]
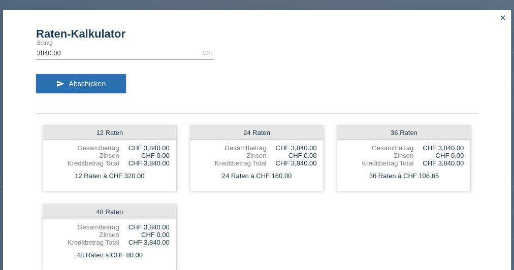
click at [496, 17] on link "close" at bounding box center [502, 19] width 13 height 12
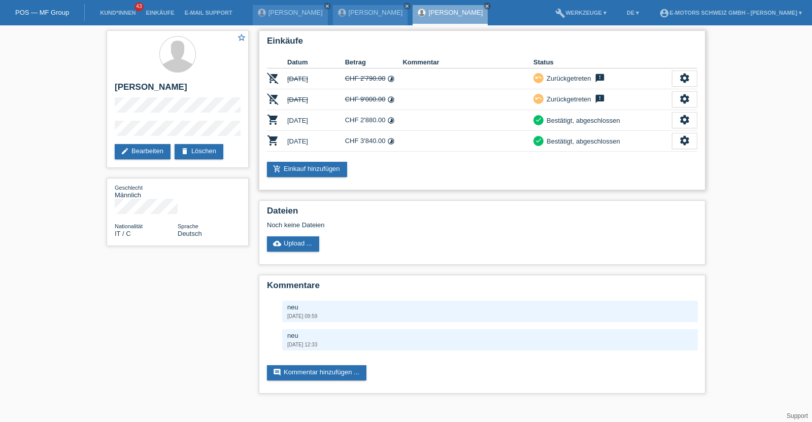
drag, startPoint x: 472, startPoint y: 0, endPoint x: 365, endPoint y: 143, distance: 178.2
click at [365, 143] on div "Einkäufe Datum Betrag Kommentar Status remove_shopping_cart [DATE] CHF 2'790.00…" at bounding box center [482, 110] width 447 height 160
click at [513, 142] on div "check Bestätigt, abgeschlossen" at bounding box center [602, 141] width 139 height 11
drag, startPoint x: 627, startPoint y: 142, endPoint x: 266, endPoint y: 139, distance: 360.4
click at [267, 139] on tr "shopping_cart 22.08.2025 CHF 3'840.00 timelapse check settings fullscreen" at bounding box center [482, 141] width 430 height 21
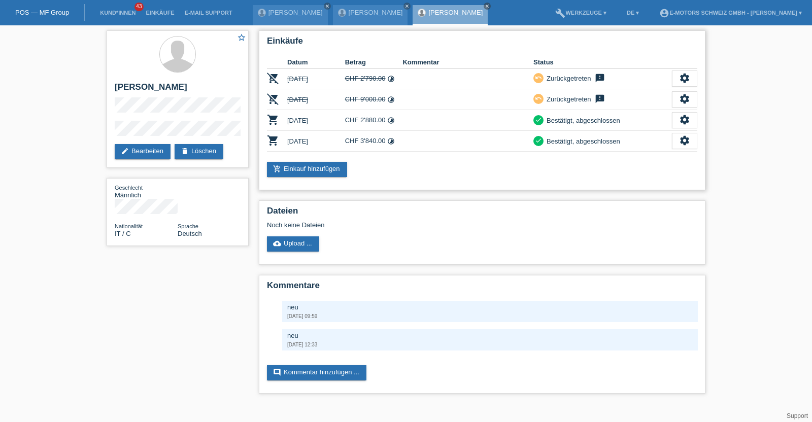
drag, startPoint x: 262, startPoint y: 141, endPoint x: 594, endPoint y: 166, distance: 332.4
click at [513, 166] on div "Einkäufe Datum Betrag Kommentar Status remove_shopping_cart [DATE] CHF 2'790.00…" at bounding box center [482, 110] width 447 height 160
click at [413, 124] on td at bounding box center [468, 120] width 131 height 21
click at [513, 142] on icon "settings" at bounding box center [684, 140] width 11 height 11
click at [513, 139] on icon "settings" at bounding box center [684, 140] width 11 height 11
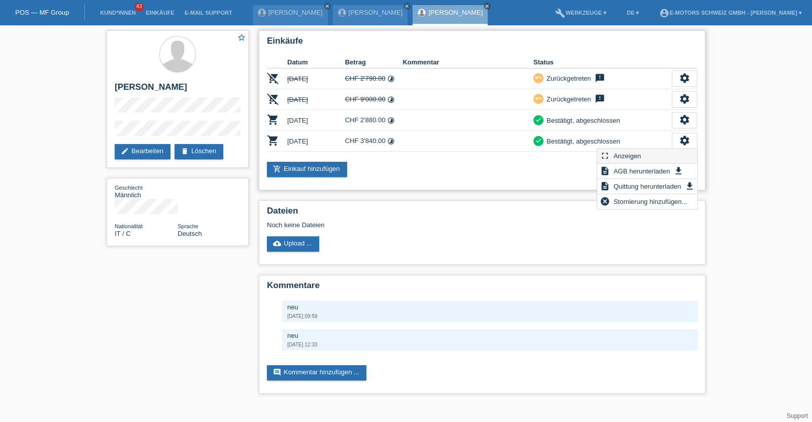
click at [513, 152] on span "Anzeigen" at bounding box center [627, 156] width 30 height 12
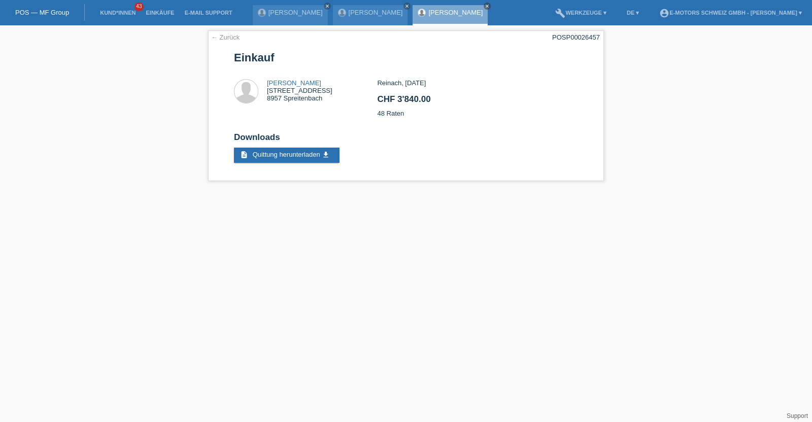
click at [415, 16] on div "[PERSON_NAME] close" at bounding box center [450, 15] width 75 height 20
click at [428, 14] on link "[PERSON_NAME]" at bounding box center [455, 13] width 54 height 8
click at [428, 10] on link "[PERSON_NAME]" at bounding box center [455, 13] width 54 height 8
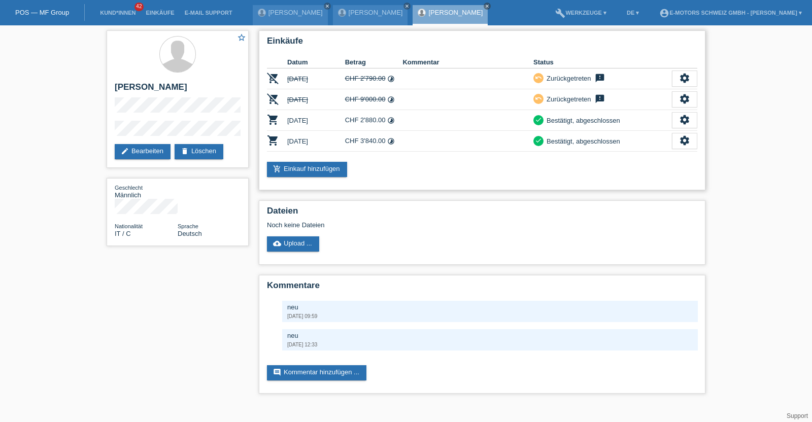
drag, startPoint x: 262, startPoint y: 136, endPoint x: 703, endPoint y: 145, distance: 440.7
click at [703, 145] on div "Einkäufe Datum Betrag Kommentar Status remove_shopping_cart [DATE] CHF 2'790.00…" at bounding box center [482, 110] width 447 height 160
click at [414, 117] on td at bounding box center [468, 120] width 131 height 21
